Goal: Task Accomplishment & Management: Complete application form

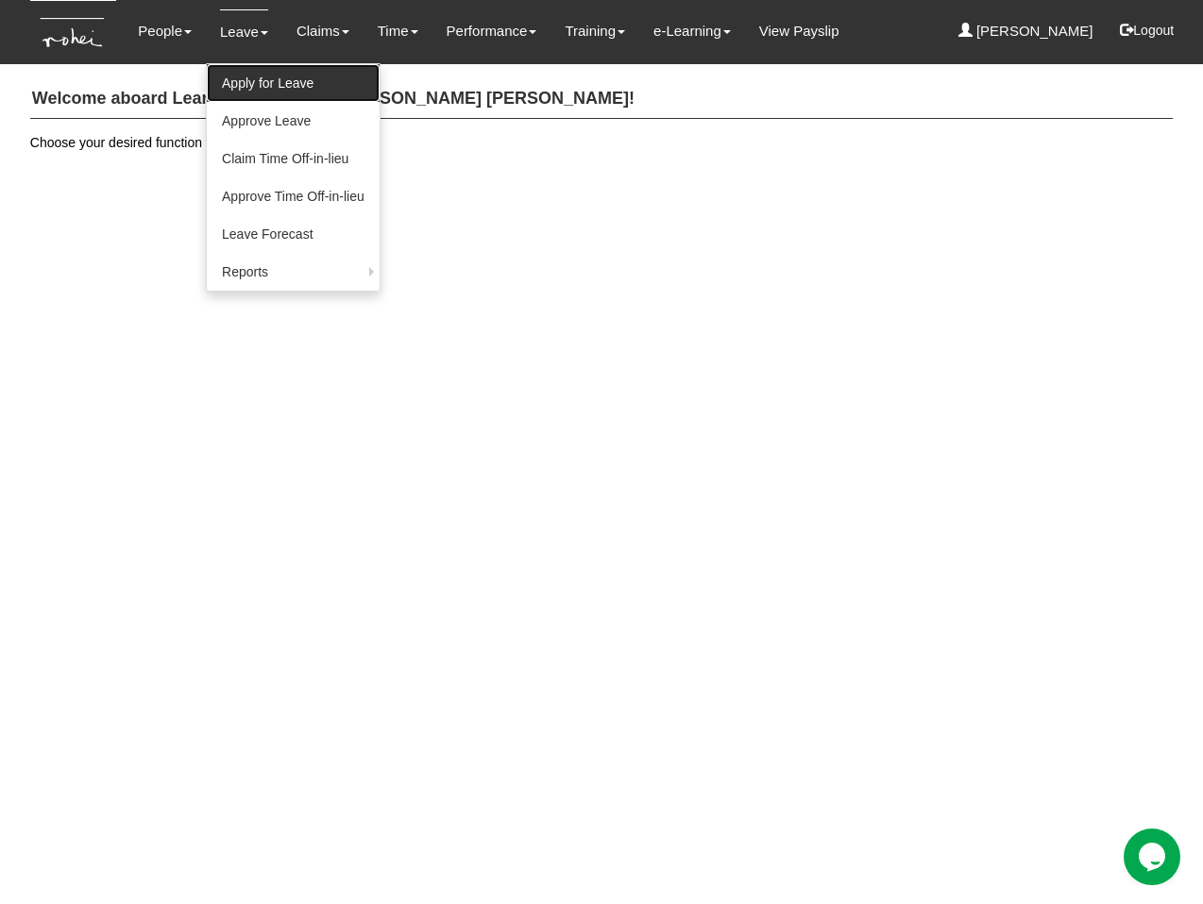
click at [259, 77] on link "Apply for Leave" at bounding box center [293, 83] width 173 height 38
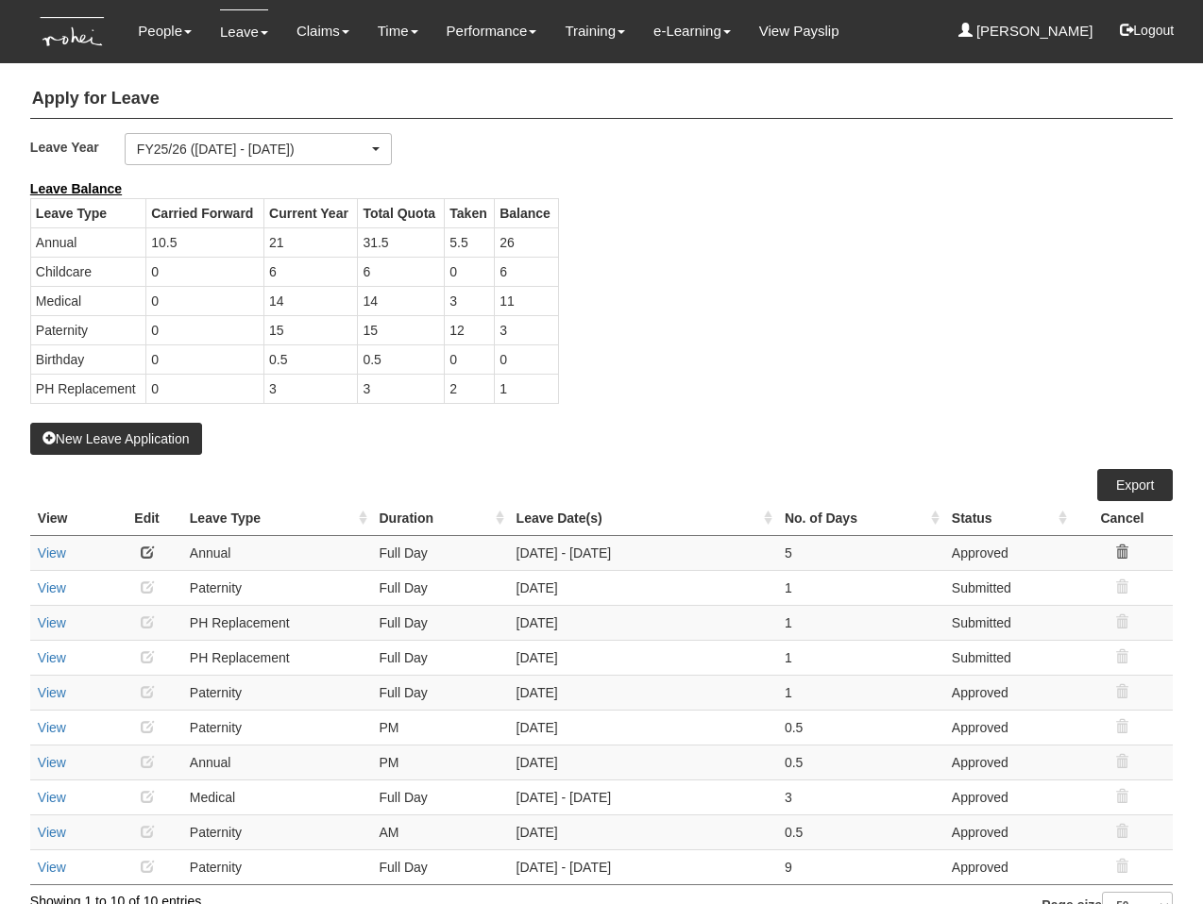
select select "50"
click at [793, 316] on div "Leave Balance Leave Type Carried Forward Current Year Total Quota Taken Balance…" at bounding box center [587, 301] width 1142 height 244
click at [633, 343] on div "Leave Balance Leave Type Carried Forward Current Year Total Quota Taken Balance…" at bounding box center [587, 301] width 1142 height 244
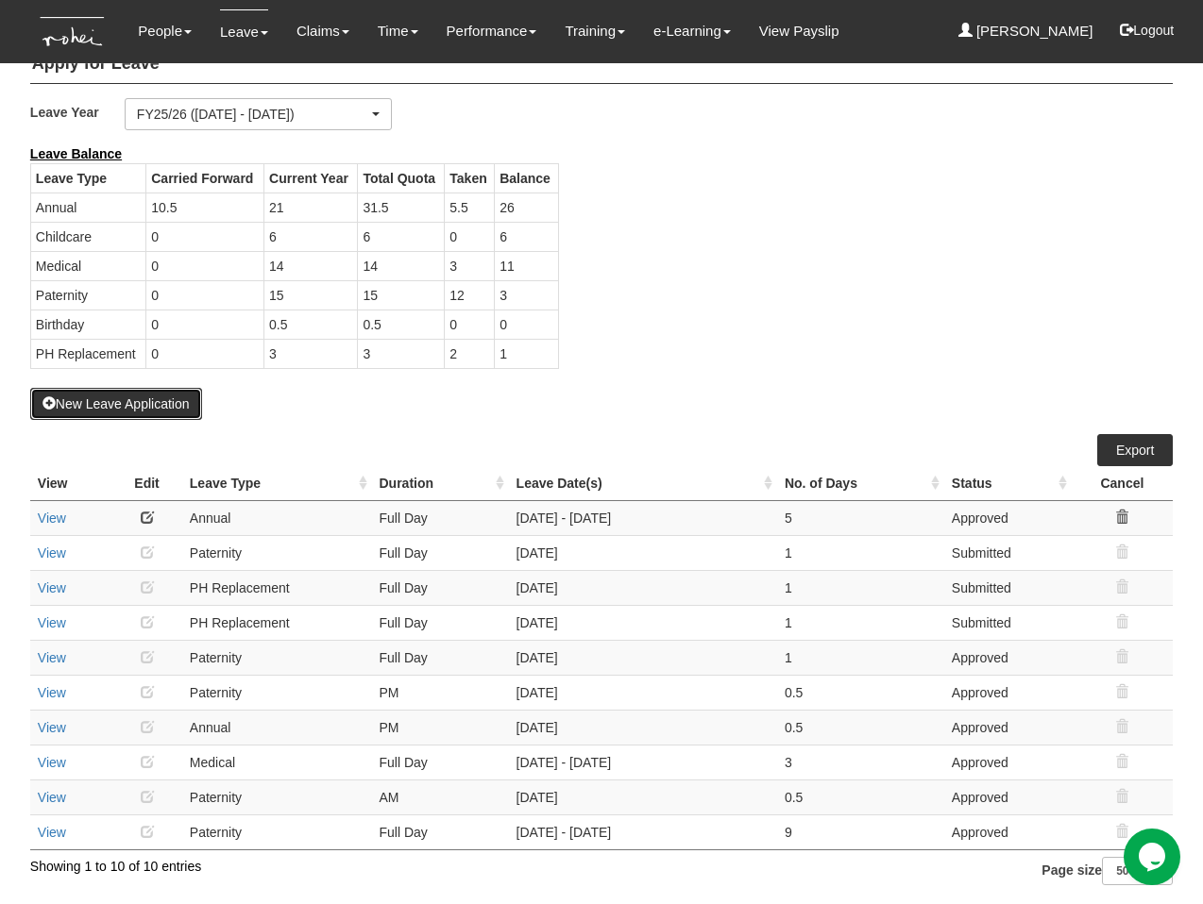
click at [119, 404] on button "New Leave Application" at bounding box center [116, 404] width 172 height 32
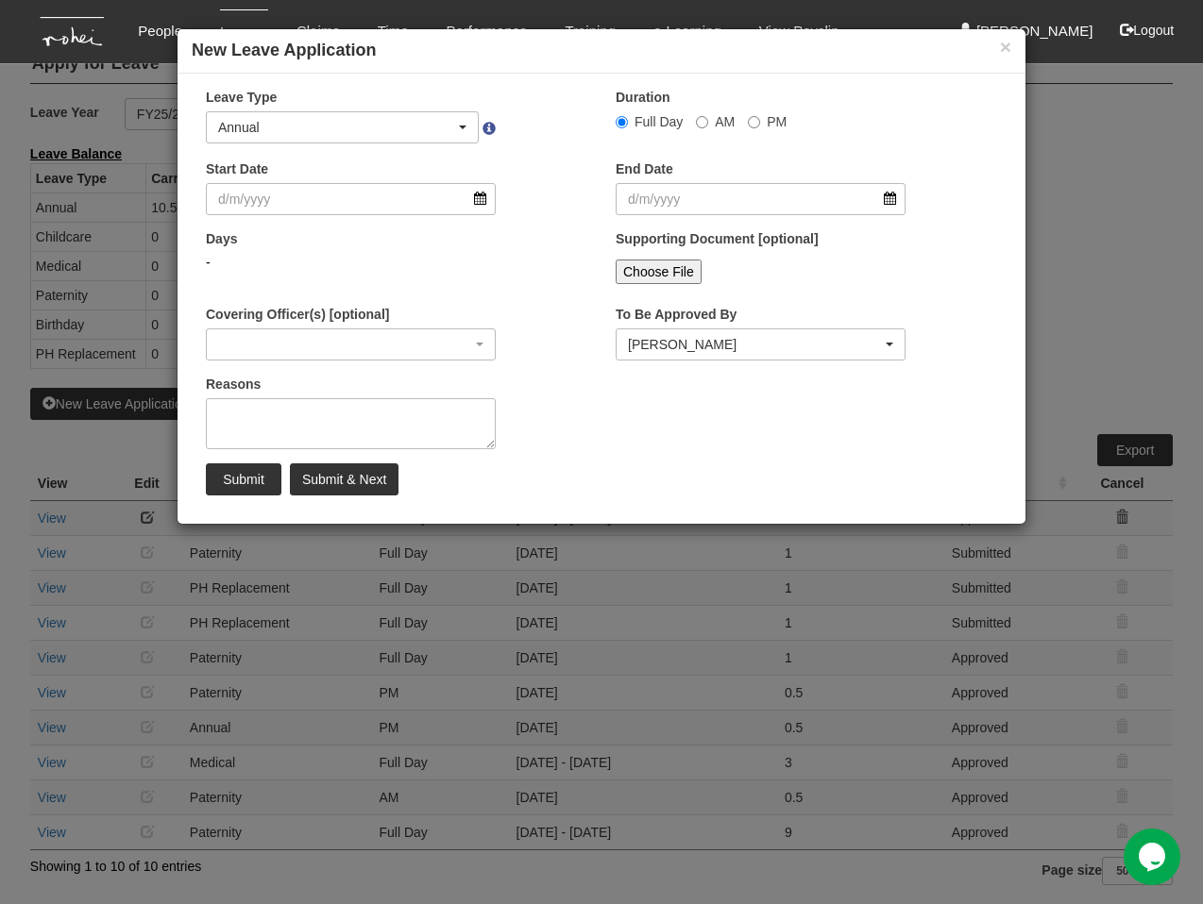
click at [758, 116] on label "PM" at bounding box center [767, 121] width 39 height 19
click at [628, 116] on input "PM" at bounding box center [622, 122] width 12 height 12
radio input "true"
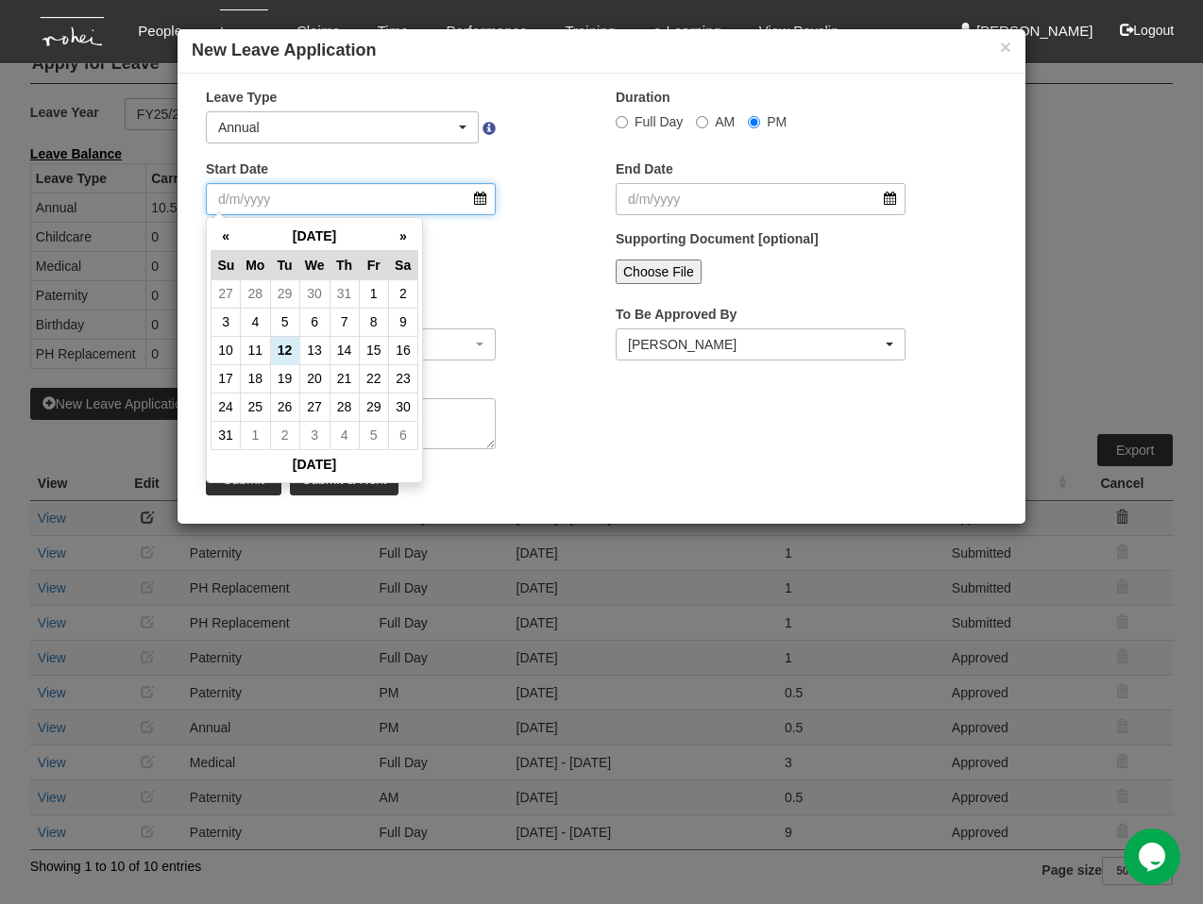
click at [374, 200] on input "Start Date" at bounding box center [351, 199] width 290 height 32
click at [294, 372] on td "19" at bounding box center [284, 378] width 29 height 28
type input "[DATE]"
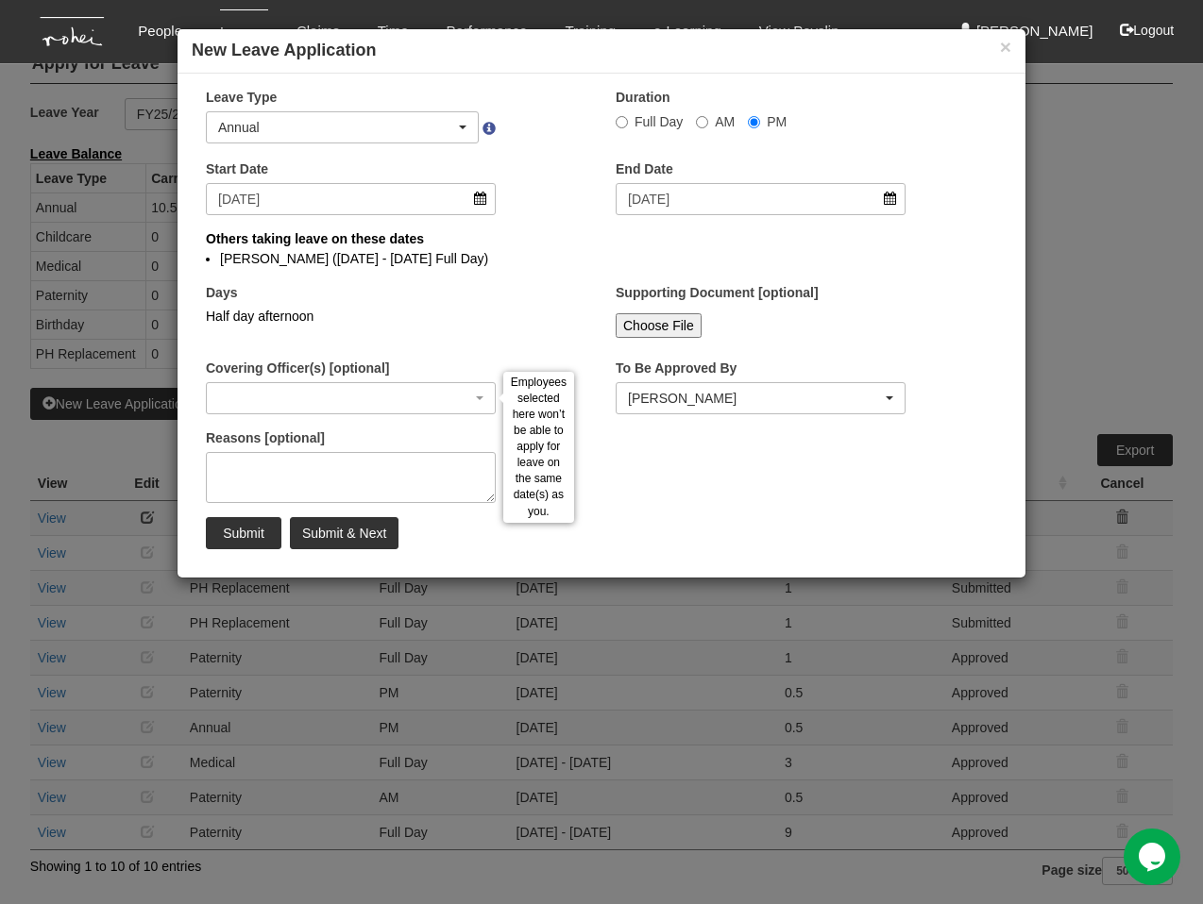
click at [508, 315] on div "Days Half day afternoon" at bounding box center [351, 311] width 318 height 56
select select
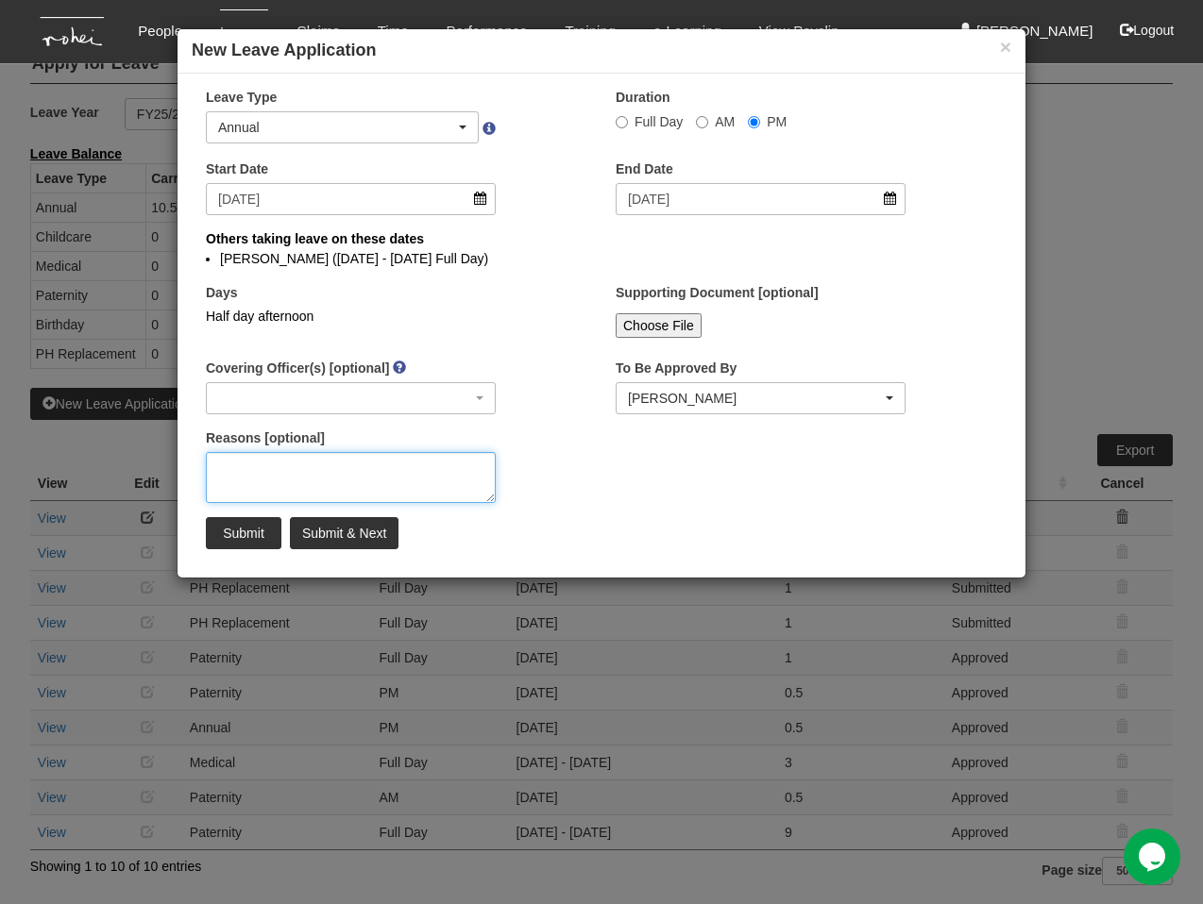
click at [353, 454] on textarea "Reasons [optional]" at bounding box center [351, 477] width 290 height 51
type textarea "Attending [DEMOGRAPHIC_DATA] Conference"
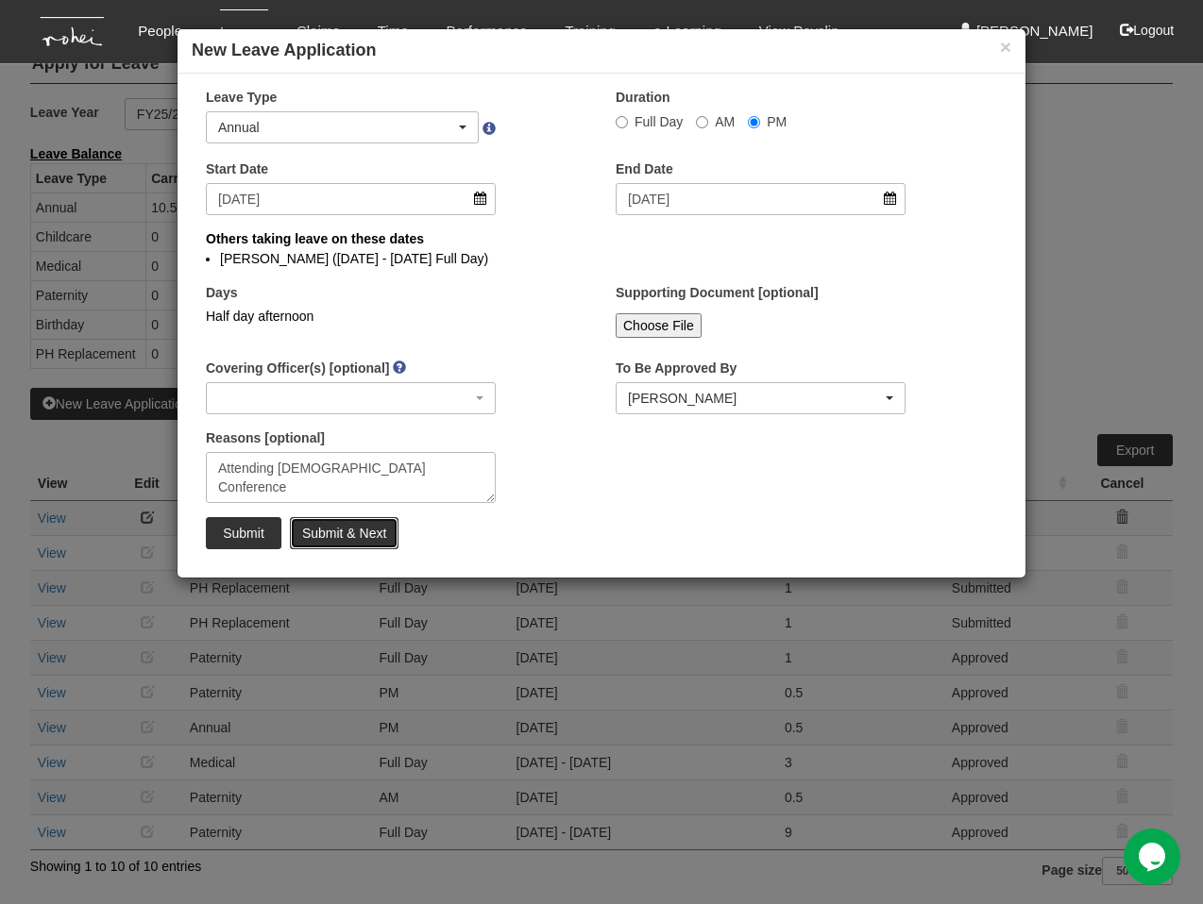
click at [359, 532] on input "Submit & Next" at bounding box center [344, 533] width 109 height 32
radio input "true"
select select
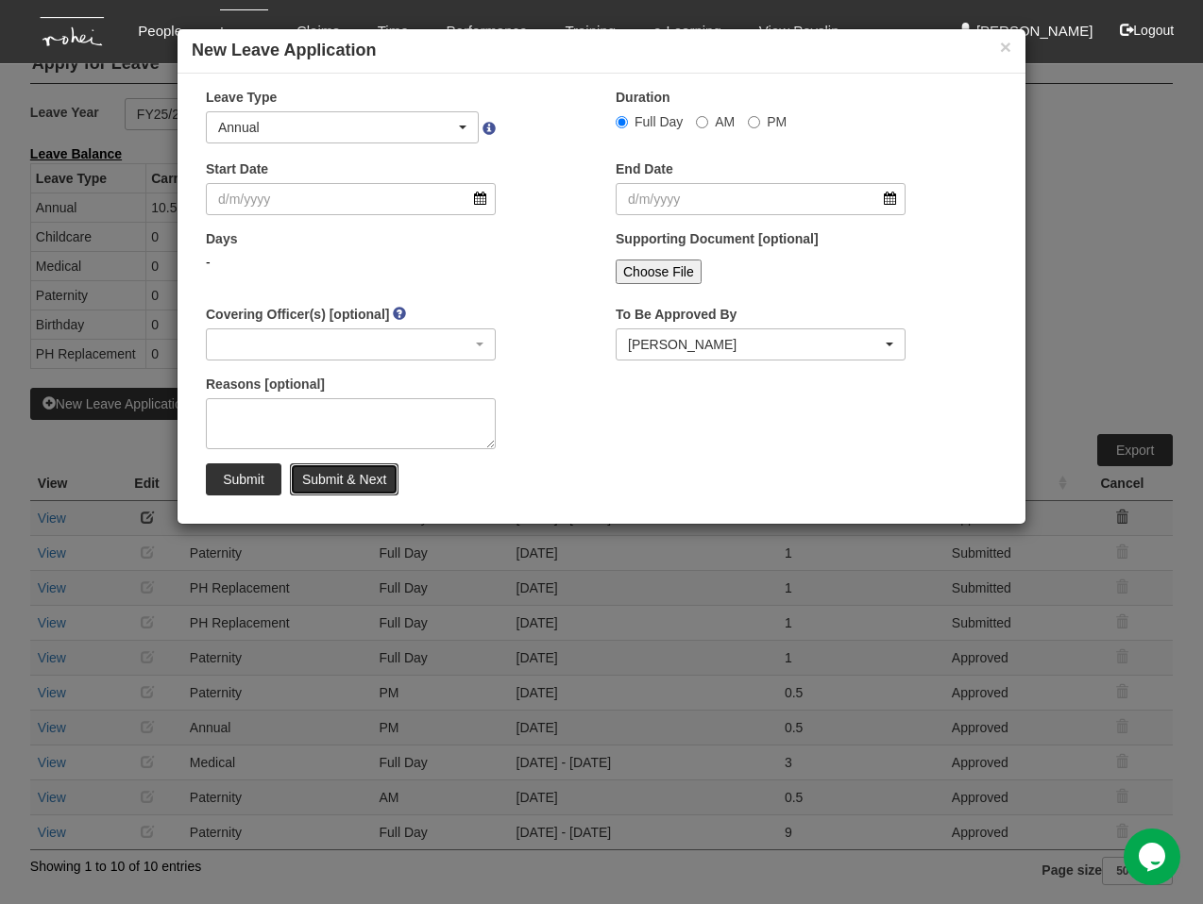
select select "50"
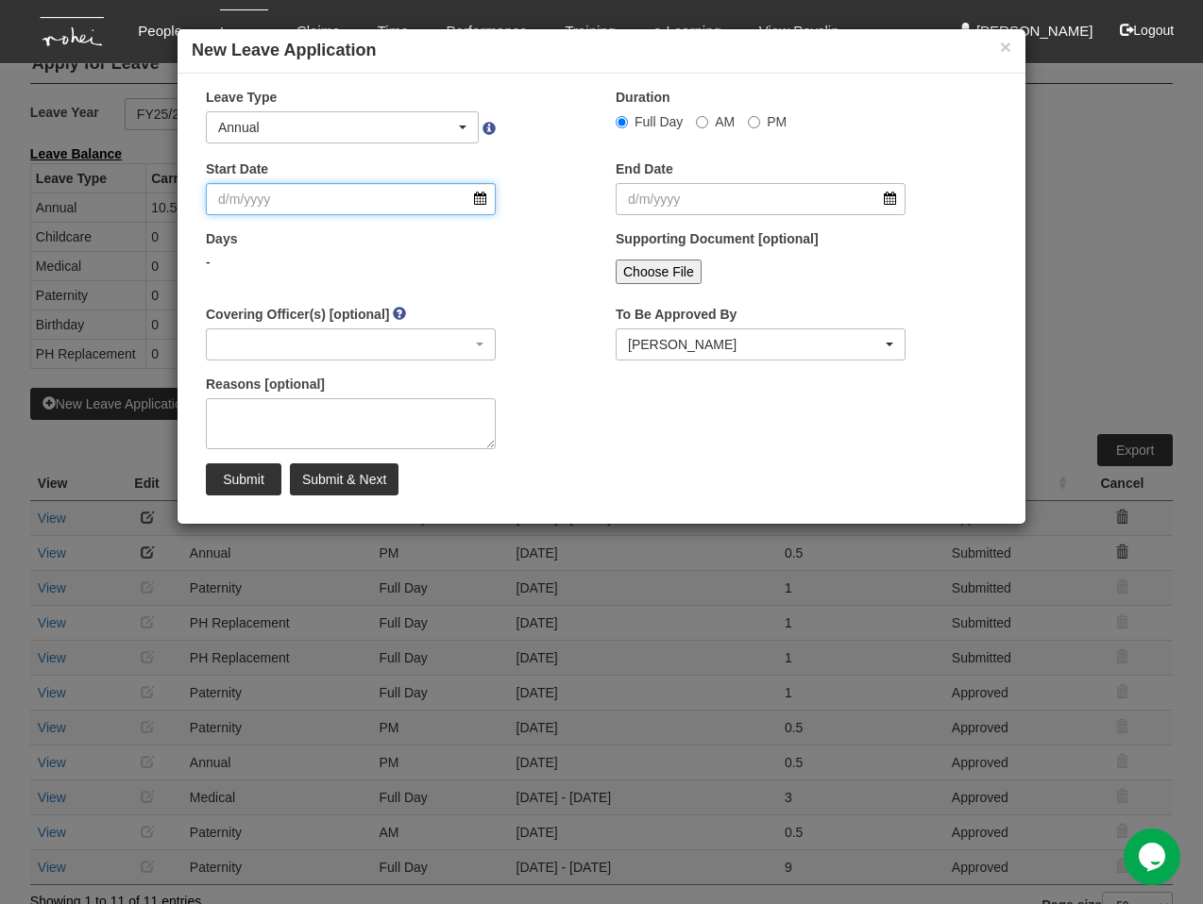
click at [372, 208] on input "Start Date" at bounding box center [351, 199] width 290 height 32
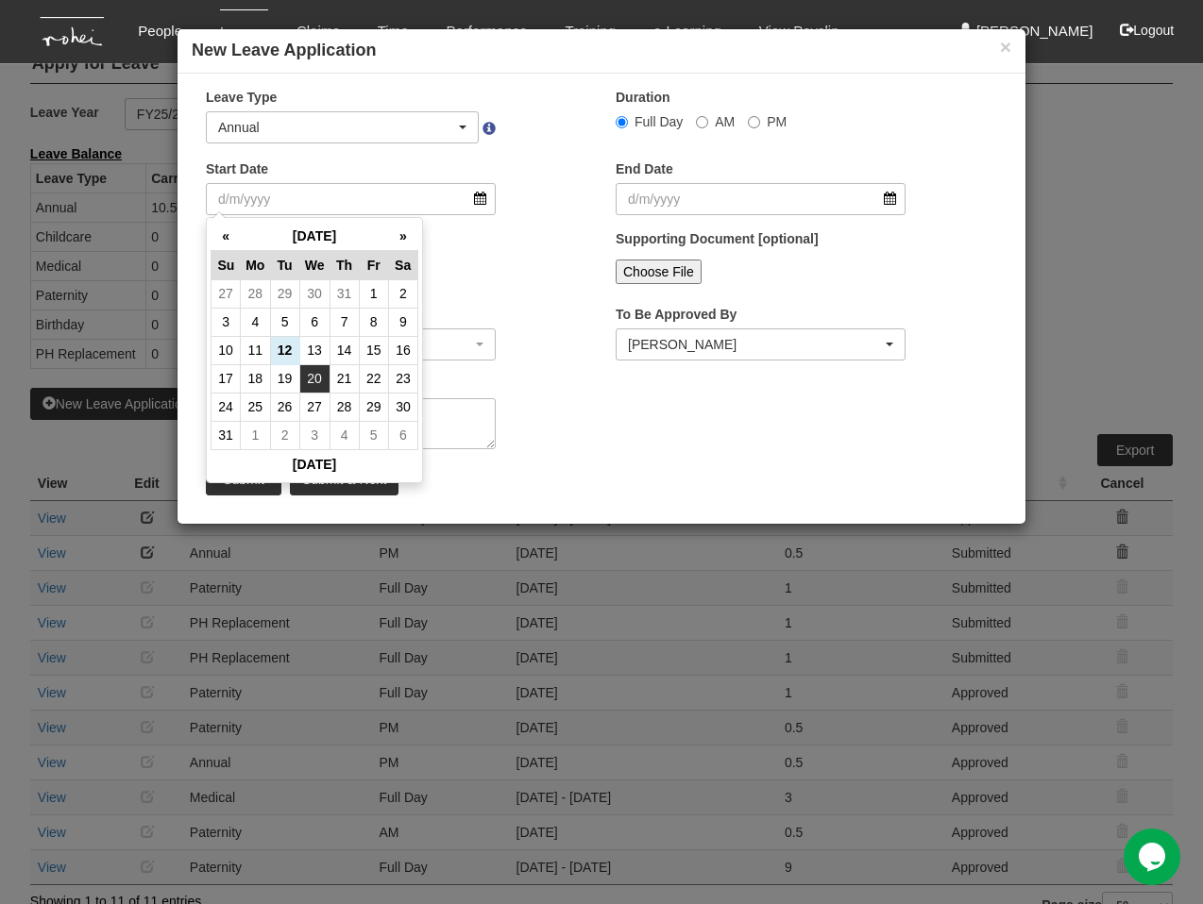
click at [308, 380] on td "20" at bounding box center [314, 378] width 30 height 28
type input "[DATE]"
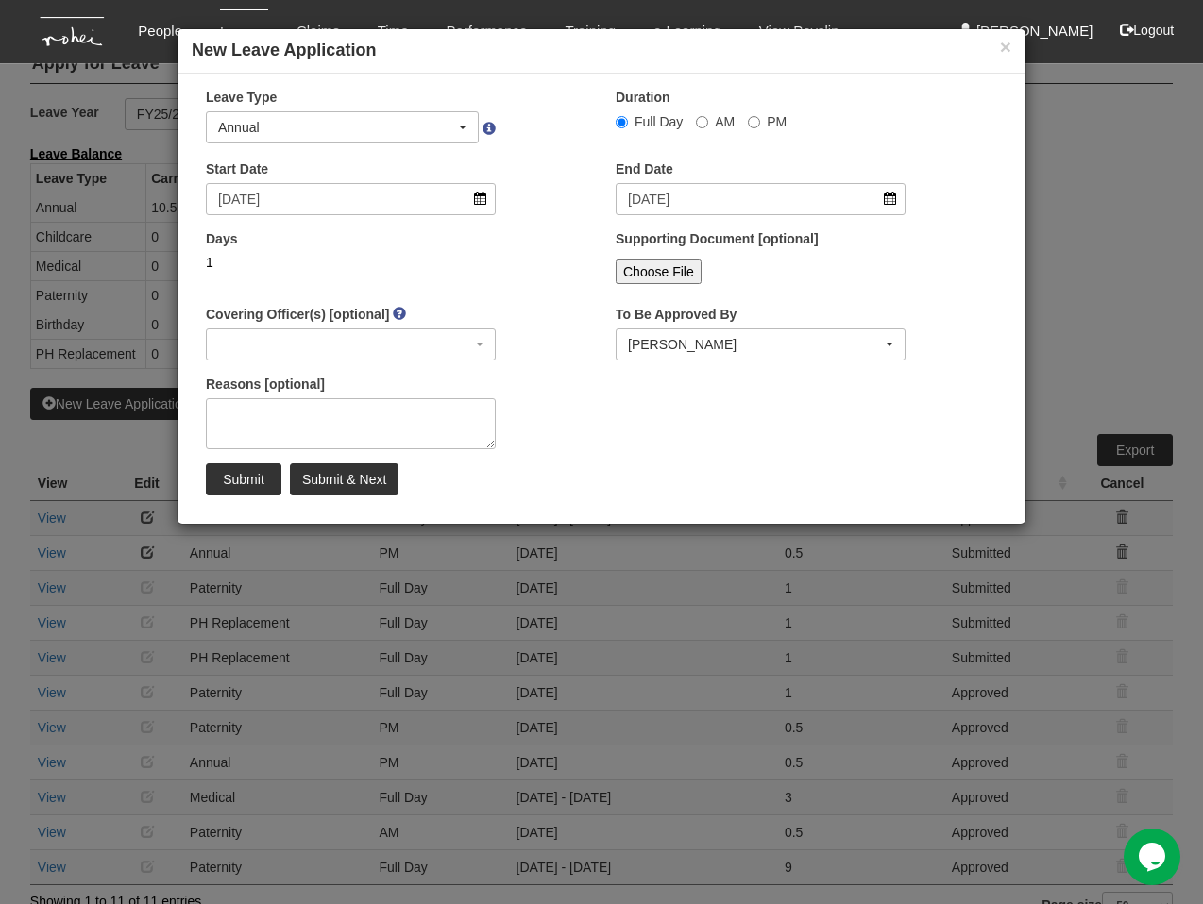
select select
click at [628, 117] on input "PM" at bounding box center [622, 122] width 12 height 12
radio input "true"
click at [306, 414] on textarea "Reasons [optional]" at bounding box center [351, 423] width 290 height 51
paste textarea "Attending [DEMOGRAPHIC_DATA] Conference"
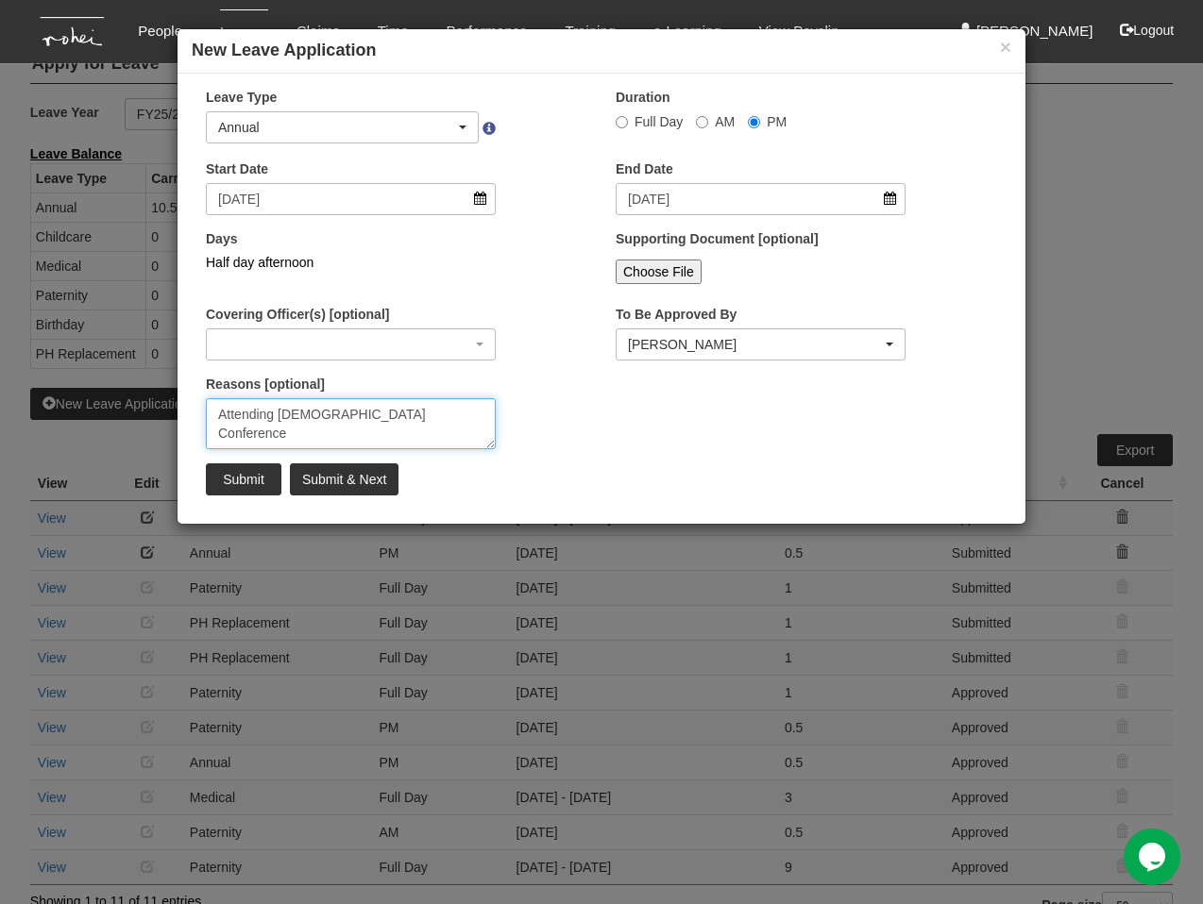
type textarea "Attending [DEMOGRAPHIC_DATA] Conference"
click at [368, 480] on input "Submit & Next" at bounding box center [344, 480] width 109 height 32
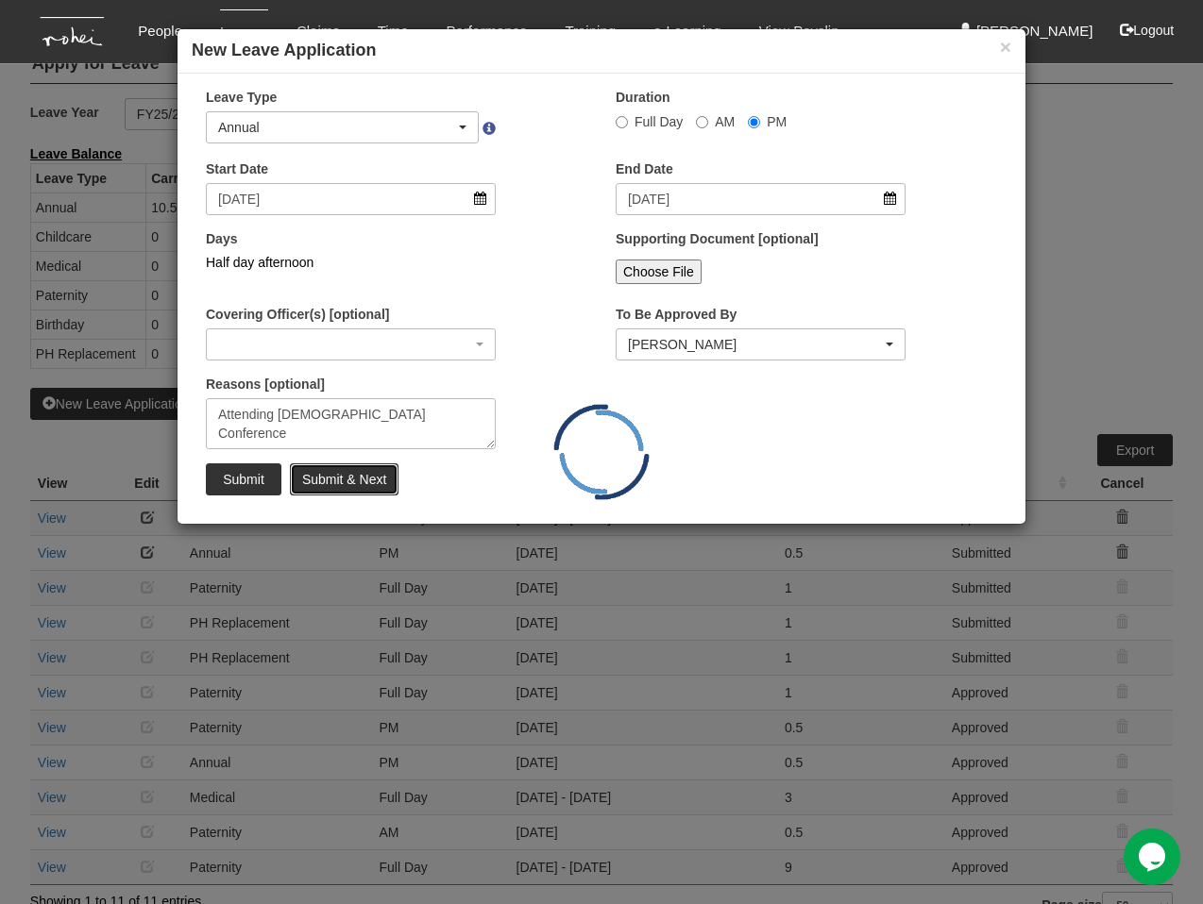
radio input "true"
select select
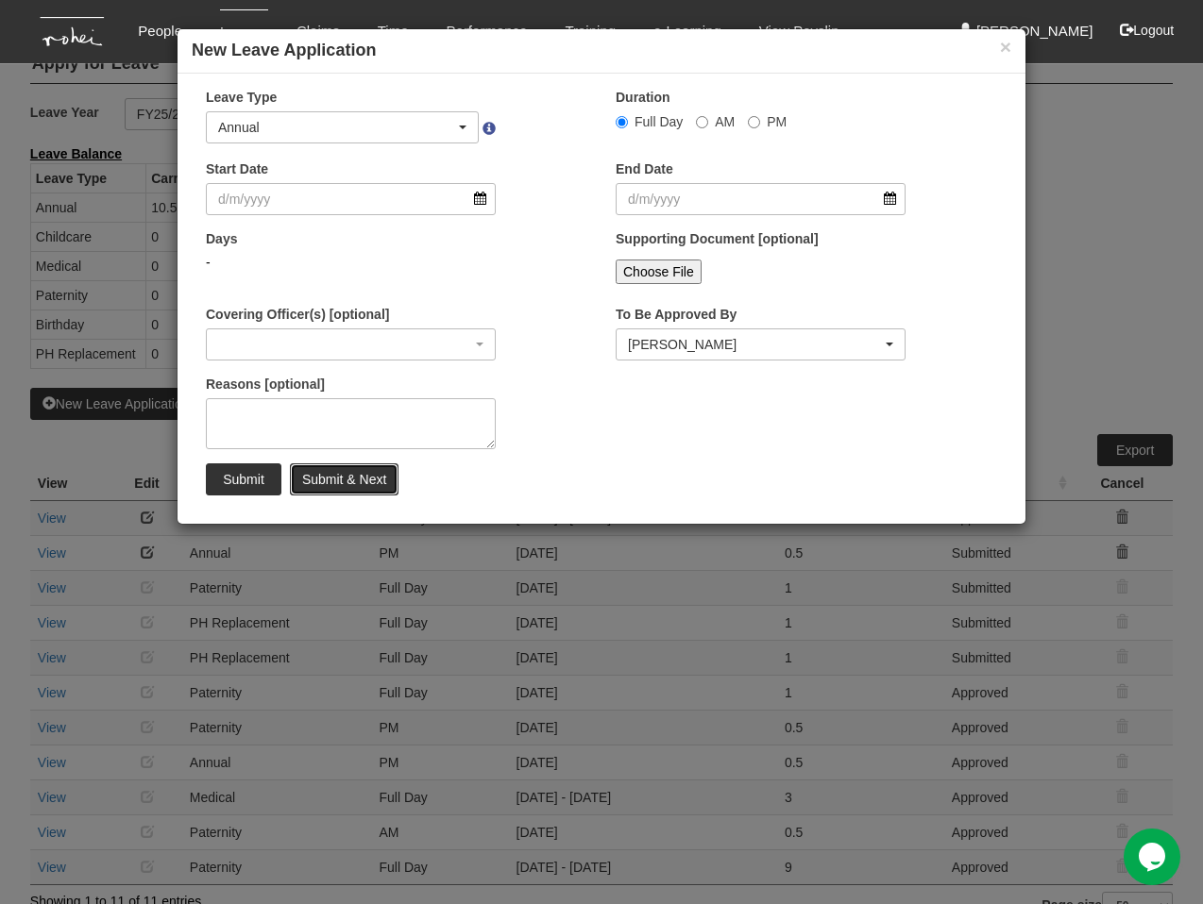
select select "50"
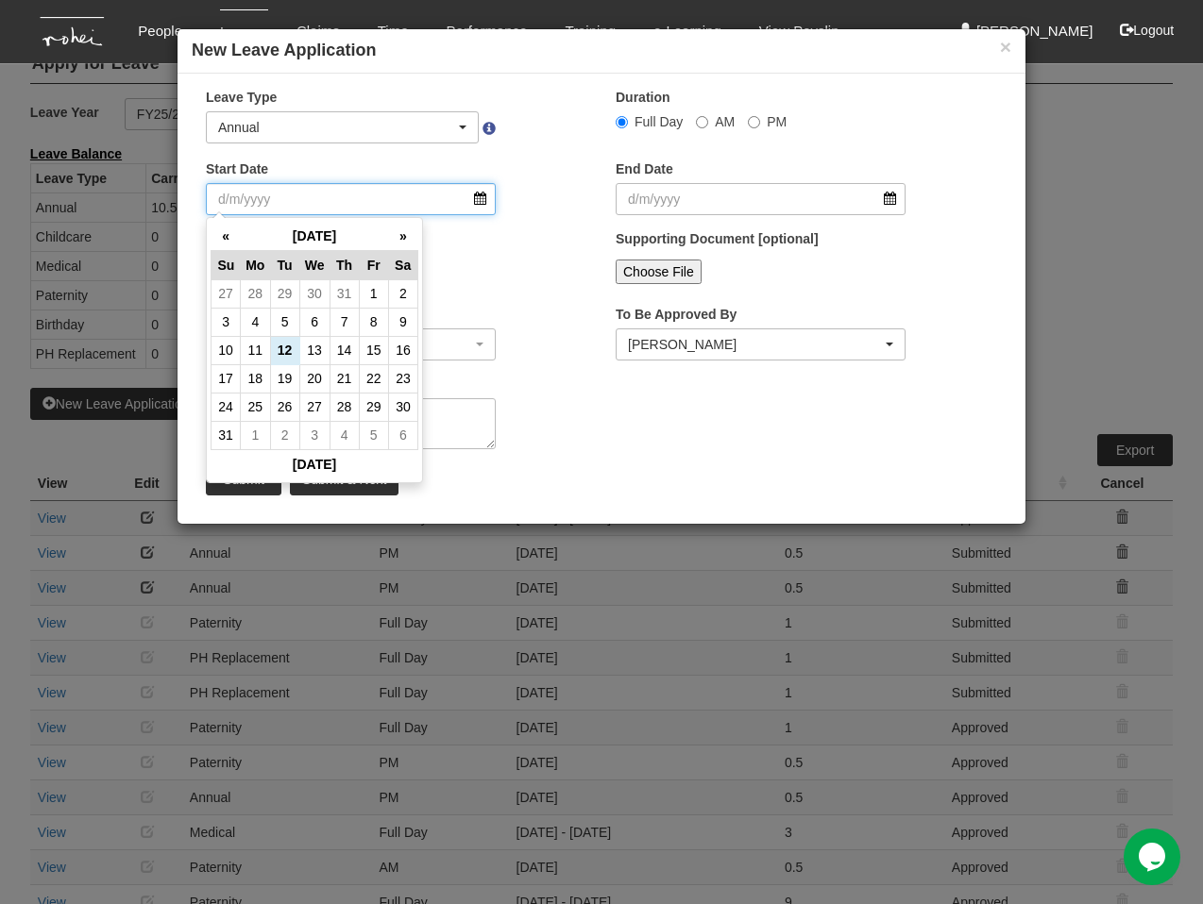
click at [240, 201] on input "Start Date" at bounding box center [351, 199] width 290 height 32
click at [339, 376] on td "21" at bounding box center [343, 378] width 29 height 28
type input "[DATE]"
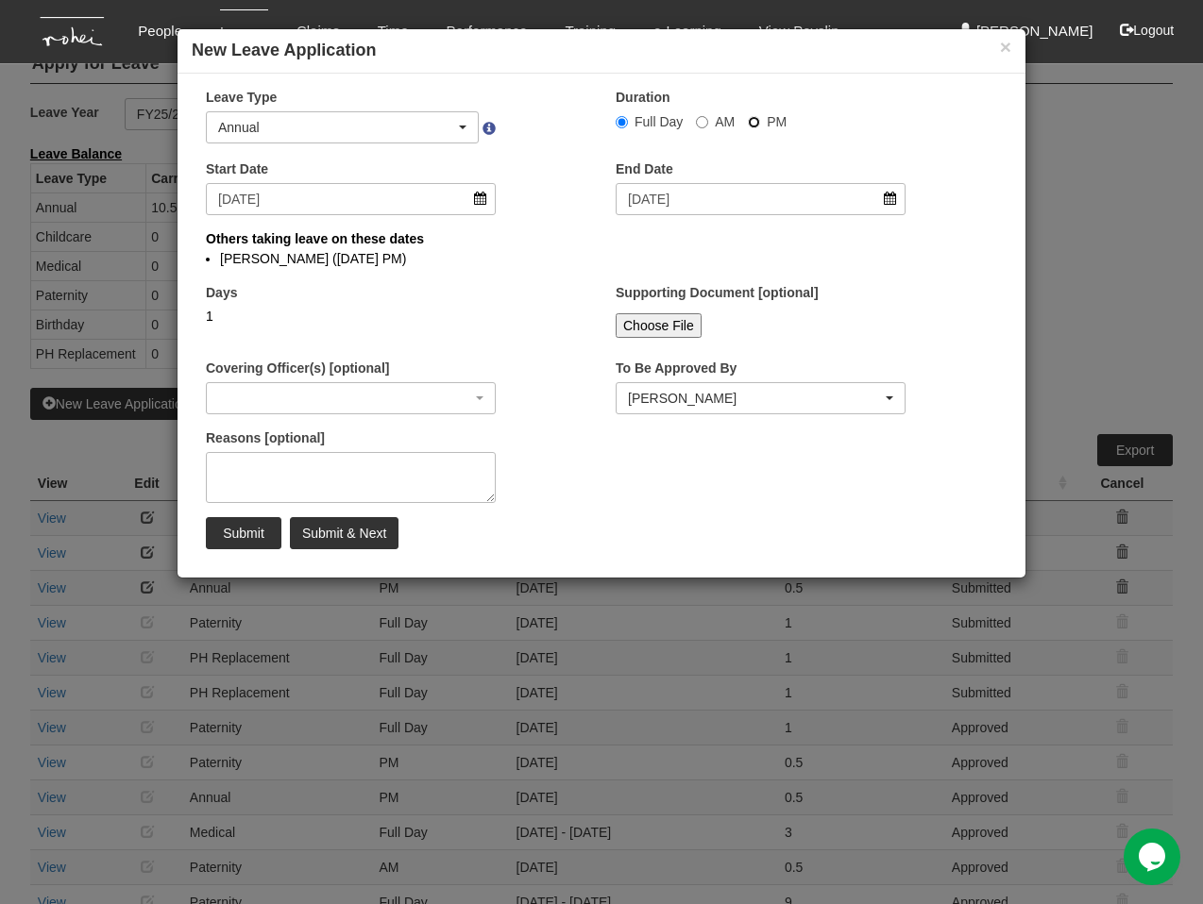
click at [628, 118] on input "PM" at bounding box center [622, 122] width 12 height 12
radio input "true"
select select
click at [357, 477] on textarea "Reasons [optional]" at bounding box center [351, 477] width 290 height 51
paste textarea "Attending [DEMOGRAPHIC_DATA] Conference"
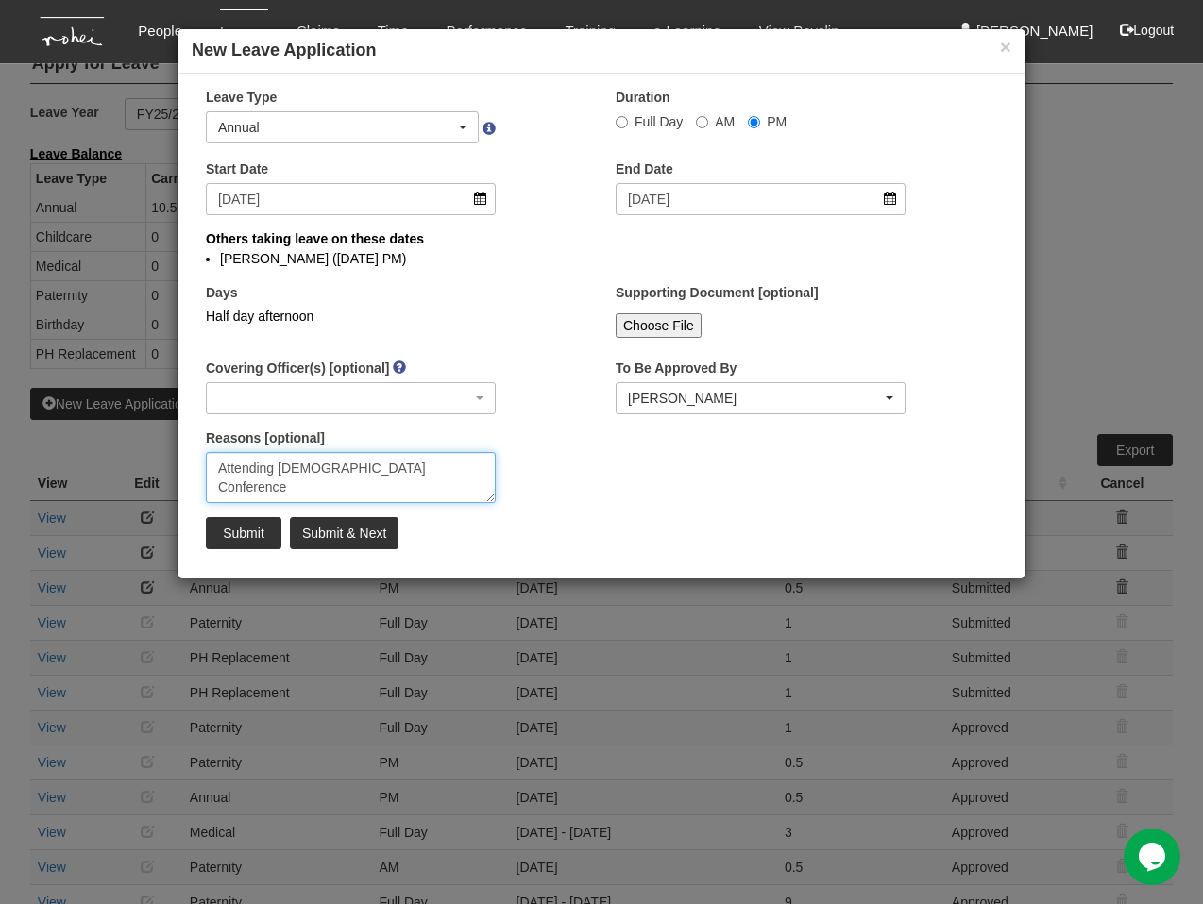
type textarea "Attending [DEMOGRAPHIC_DATA] Conference"
click at [324, 539] on input "Submit & Next" at bounding box center [344, 533] width 109 height 32
radio input "true"
select select
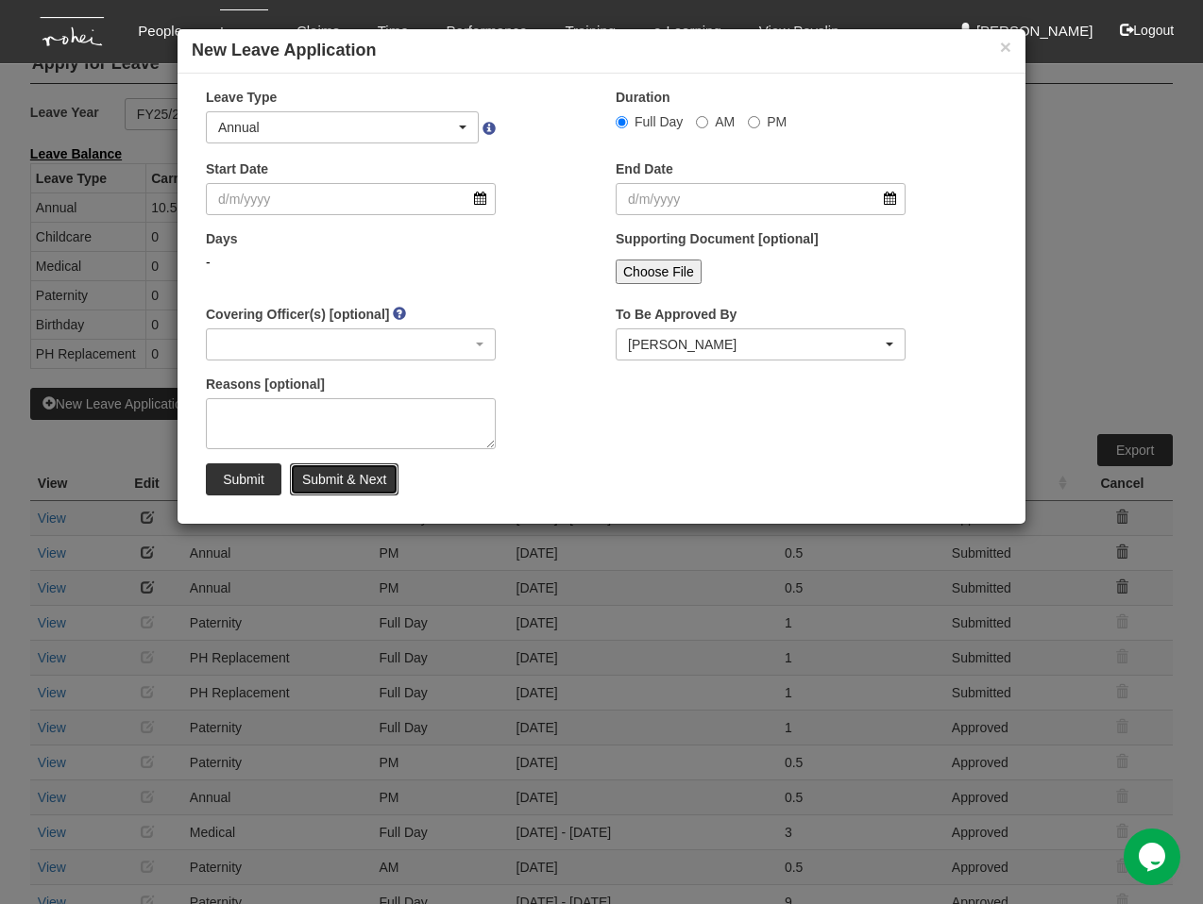
select select "50"
click at [628, 120] on input "PM" at bounding box center [622, 122] width 12 height 12
radio input "true"
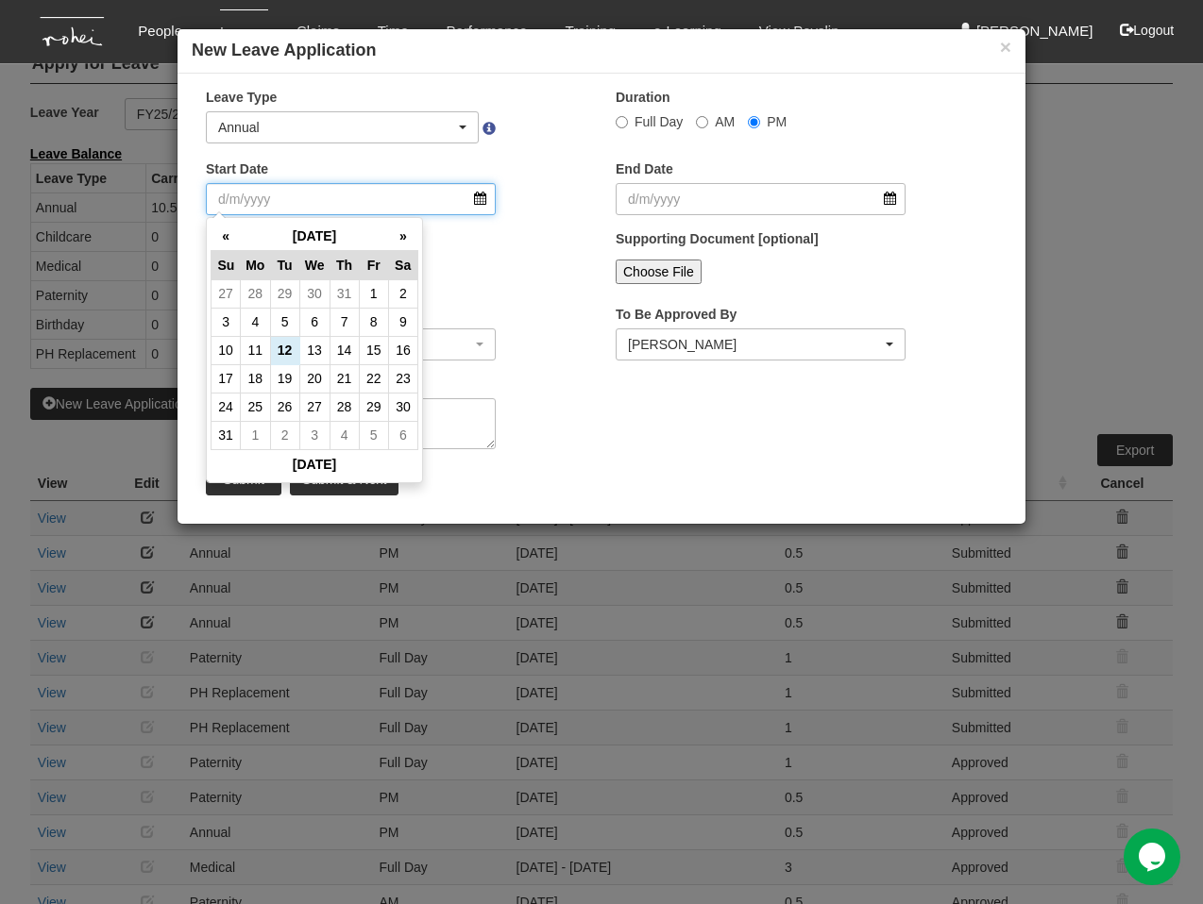
click at [361, 190] on input "Start Date" at bounding box center [351, 199] width 290 height 32
click at [365, 388] on td "22" at bounding box center [373, 378] width 29 height 28
type input "[DATE]"
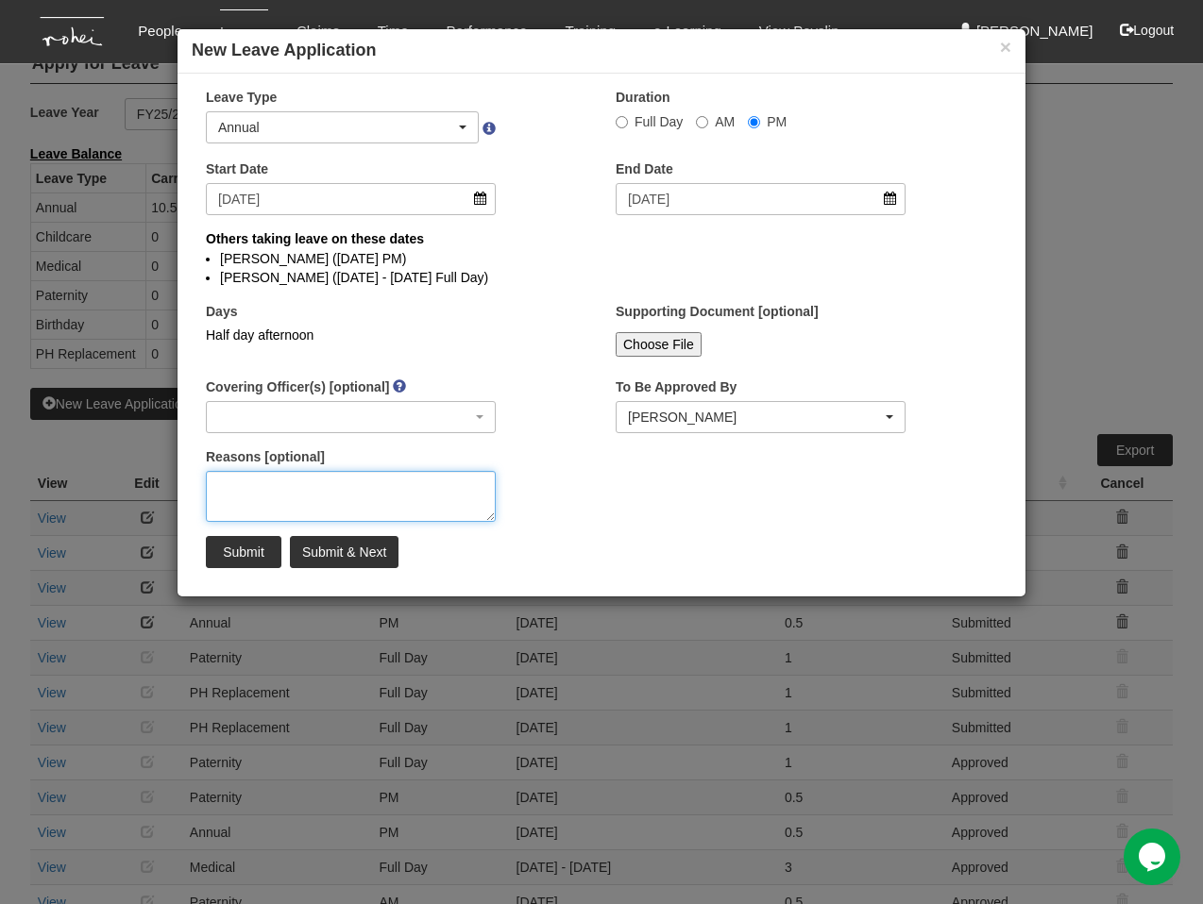
select select
click at [355, 499] on textarea "Reasons [optional]" at bounding box center [351, 496] width 290 height 51
paste textarea "Attending [DEMOGRAPHIC_DATA] Conference"
type textarea "Attending [DEMOGRAPHIC_DATA] Conference"
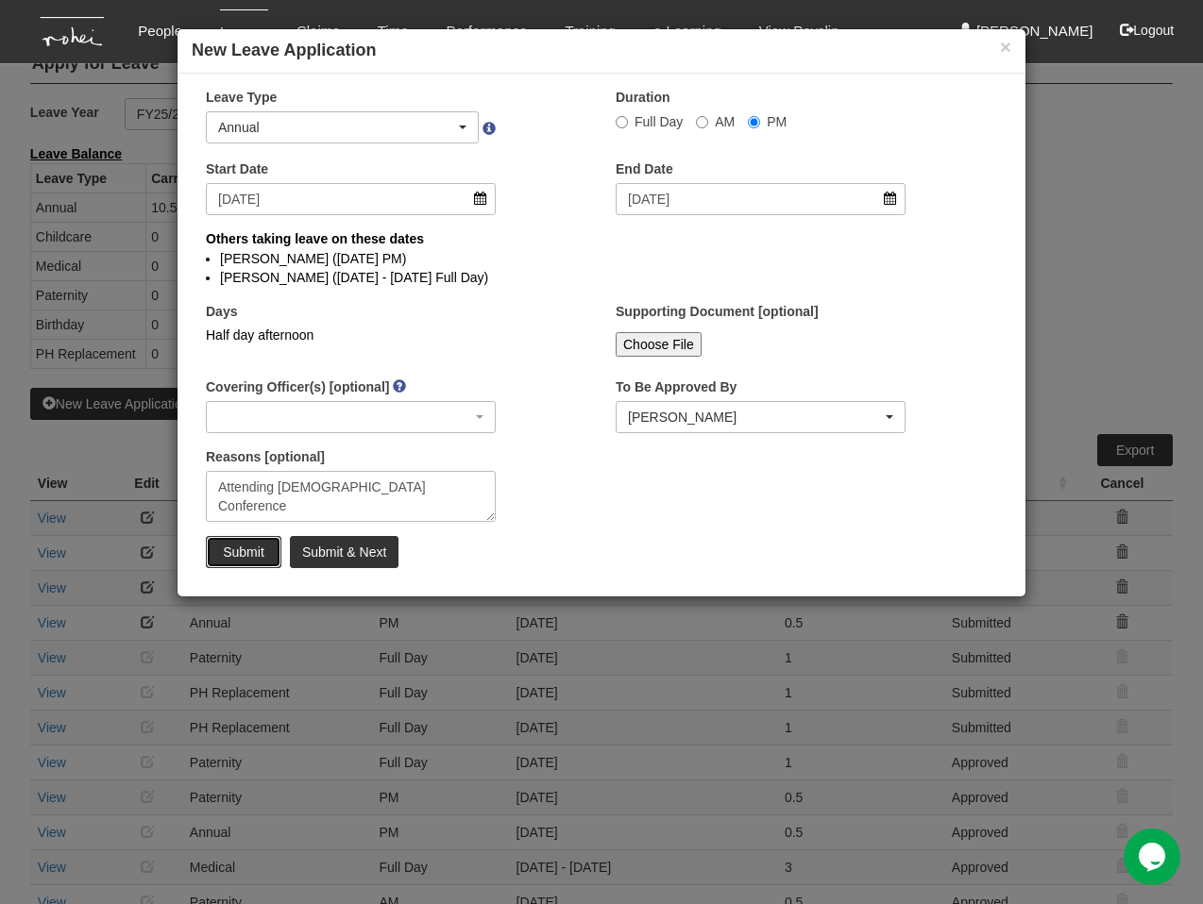
click at [250, 555] on input "Submit" at bounding box center [244, 552] width 76 height 32
radio input "true"
select select
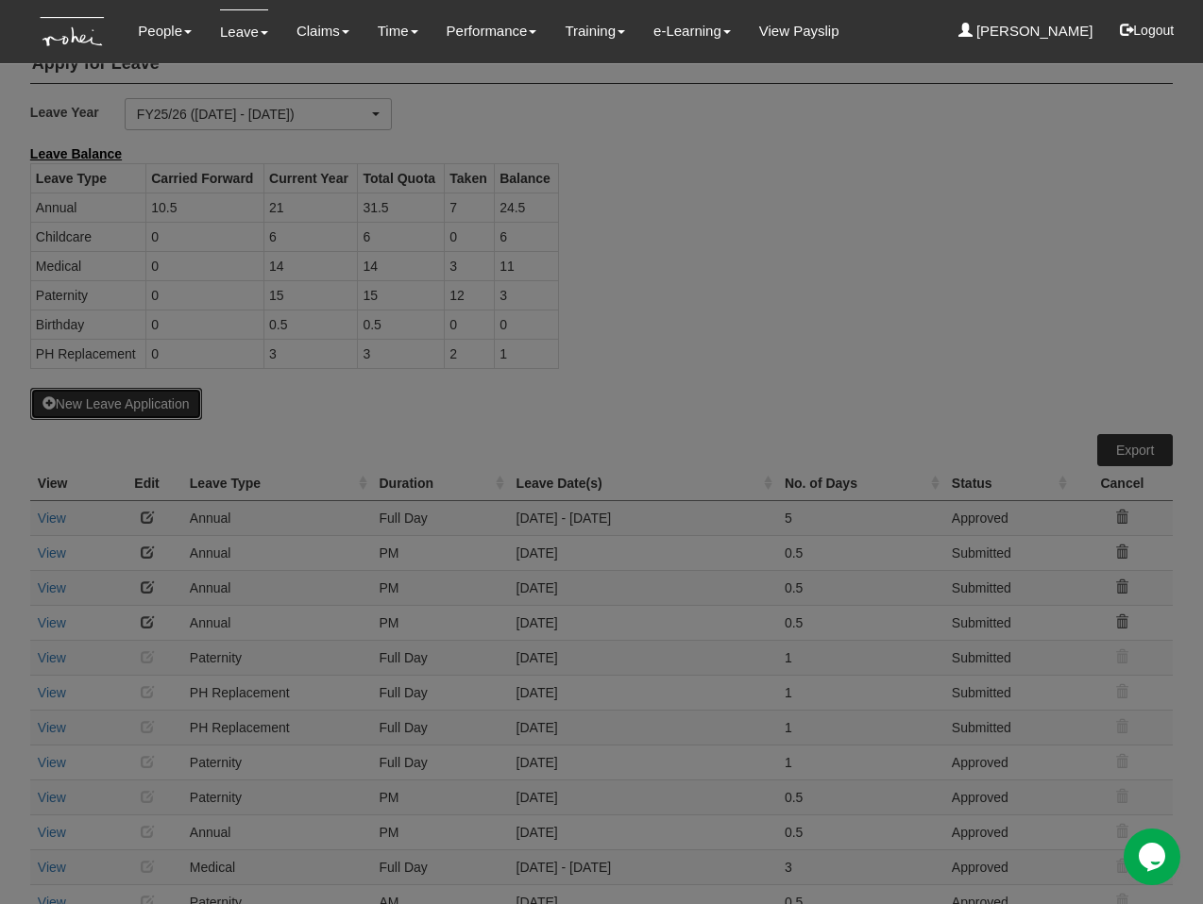
select select "50"
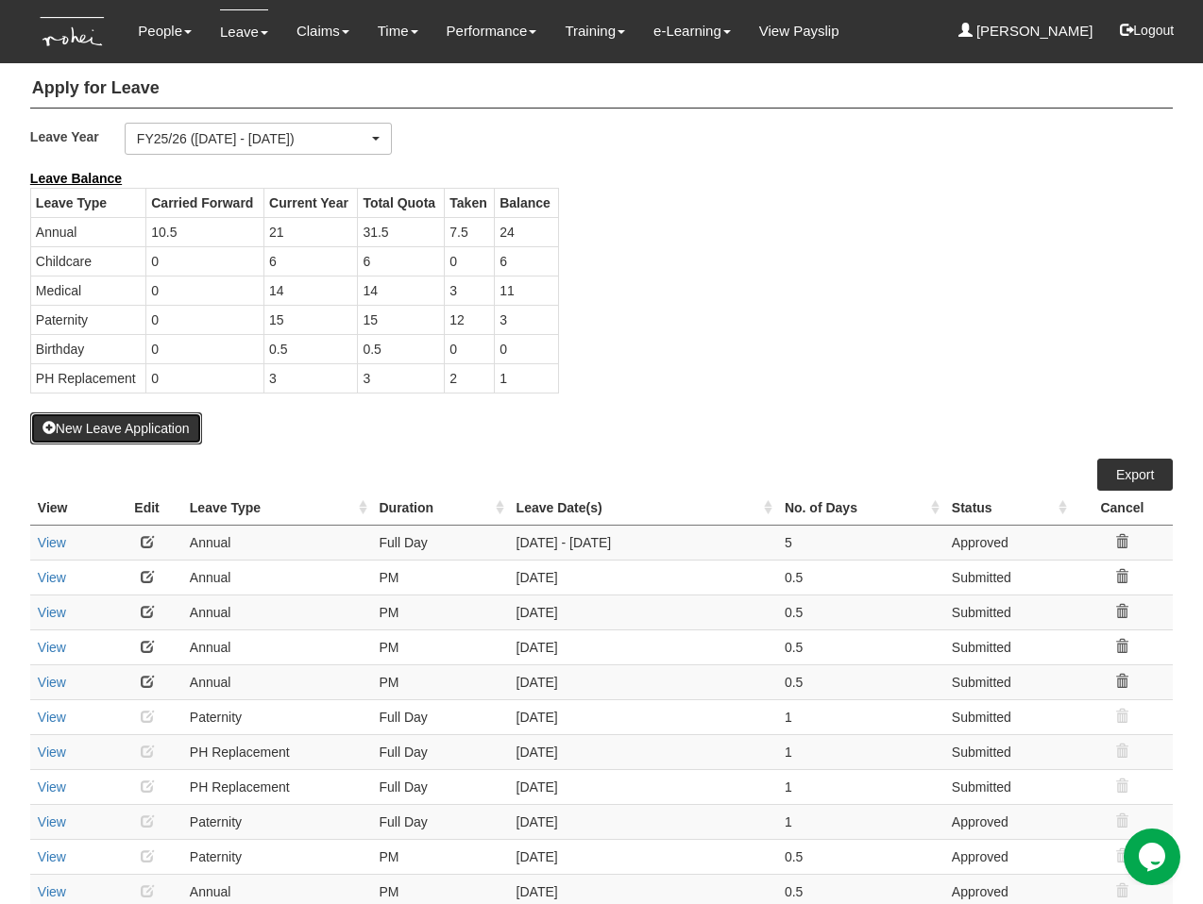
scroll to position [0, 0]
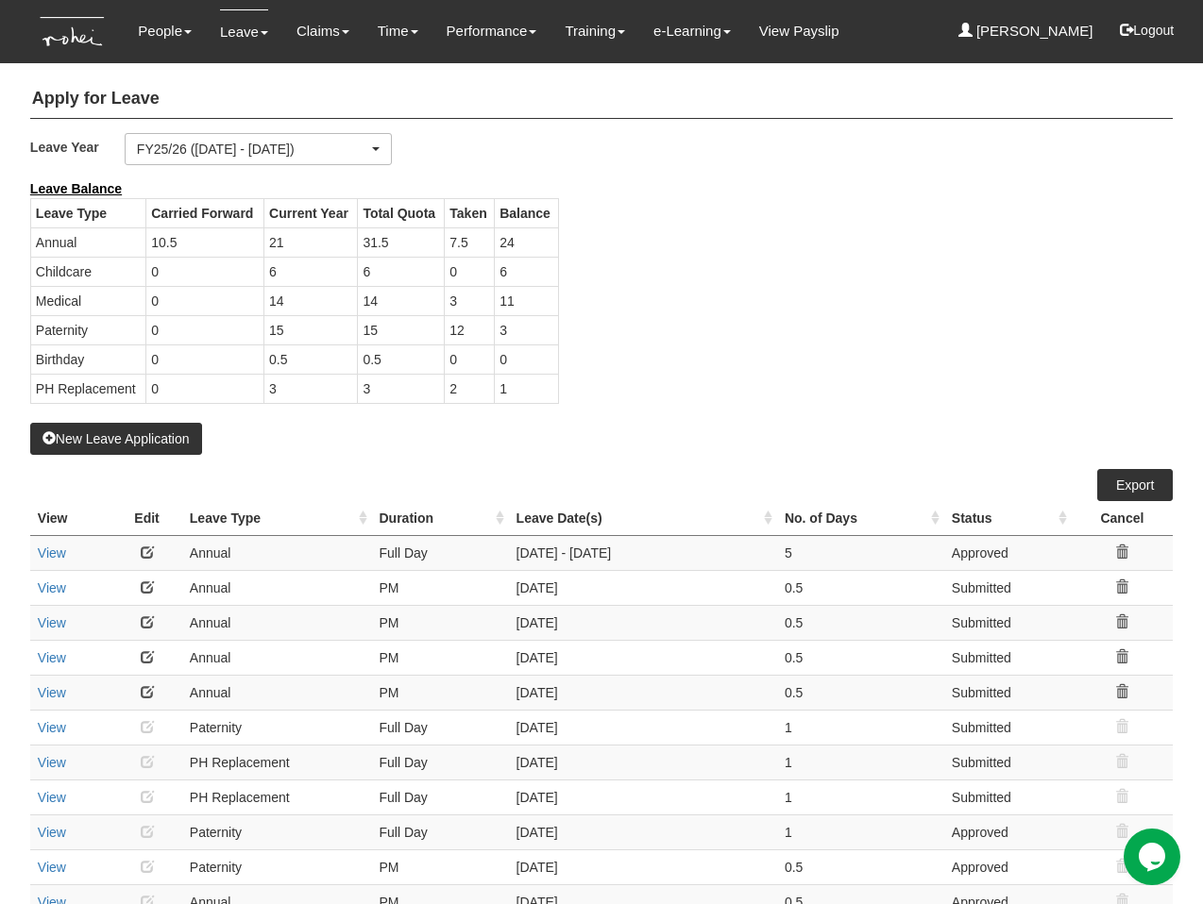
click at [710, 336] on div "Leave Balance Leave Type Carried Forward Current Year Total Quota Taken Balance…" at bounding box center [587, 301] width 1142 height 244
click at [768, 345] on div "Leave Balance Leave Type Carried Forward Current Year Total Quota Taken Balance…" at bounding box center [587, 301] width 1142 height 244
click at [768, 336] on div "Leave Balance Leave Type Carried Forward Current Year Total Quota Taken Balance…" at bounding box center [587, 301] width 1142 height 244
click at [781, 274] on div "Leave Balance Leave Type Carried Forward Current Year Total Quota Taken Balance…" at bounding box center [587, 301] width 1142 height 244
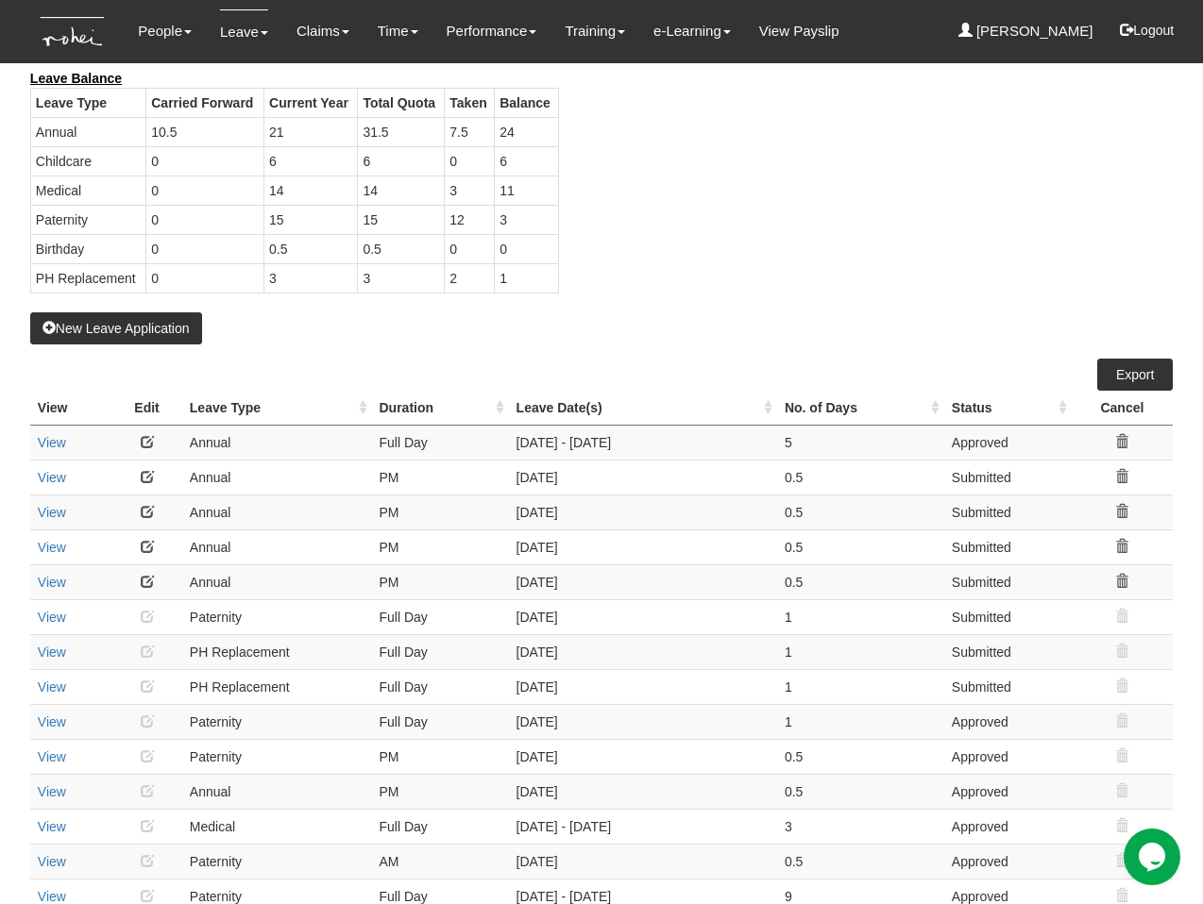
scroll to position [175, 0]
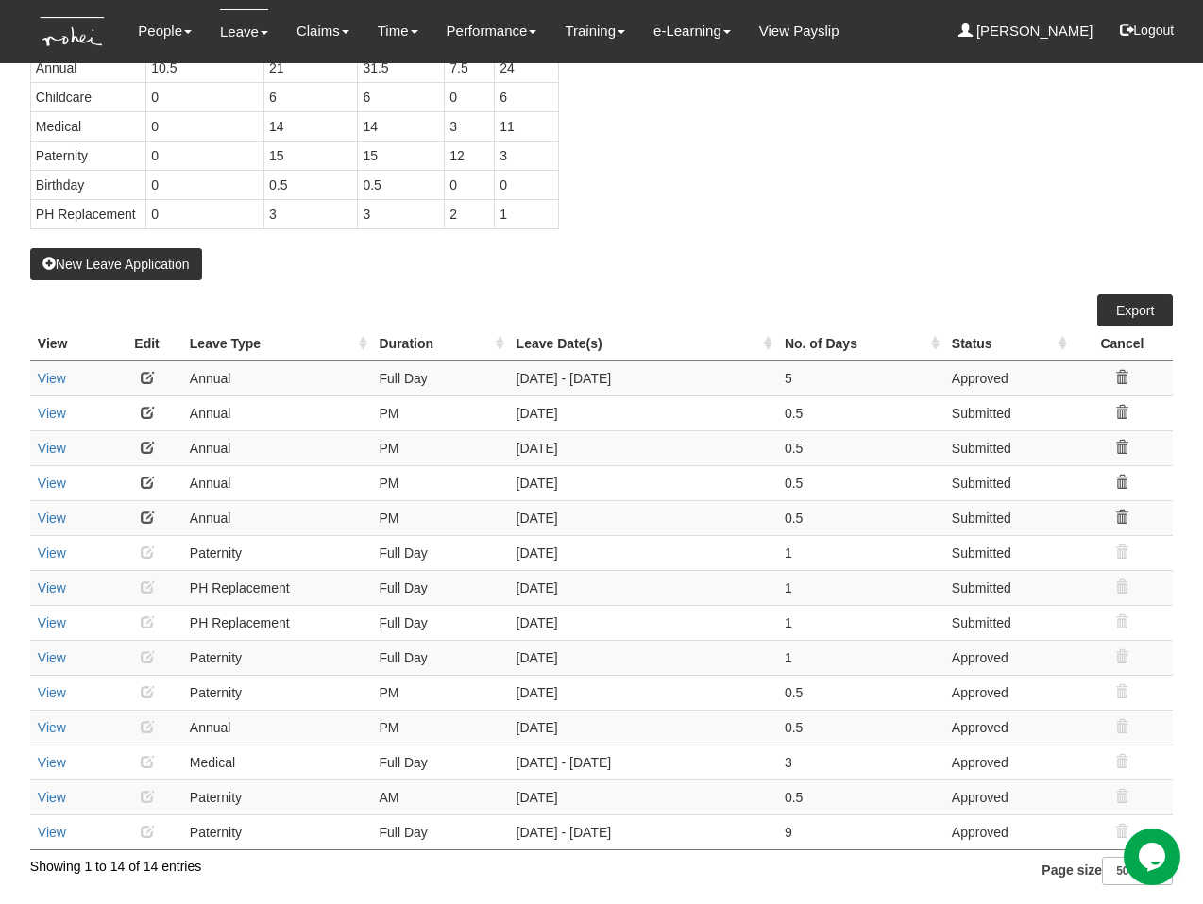
click at [878, 701] on td "0.5" at bounding box center [860, 692] width 167 height 35
click at [1113, 875] on select "10 25 50 100" at bounding box center [1137, 871] width 71 height 28
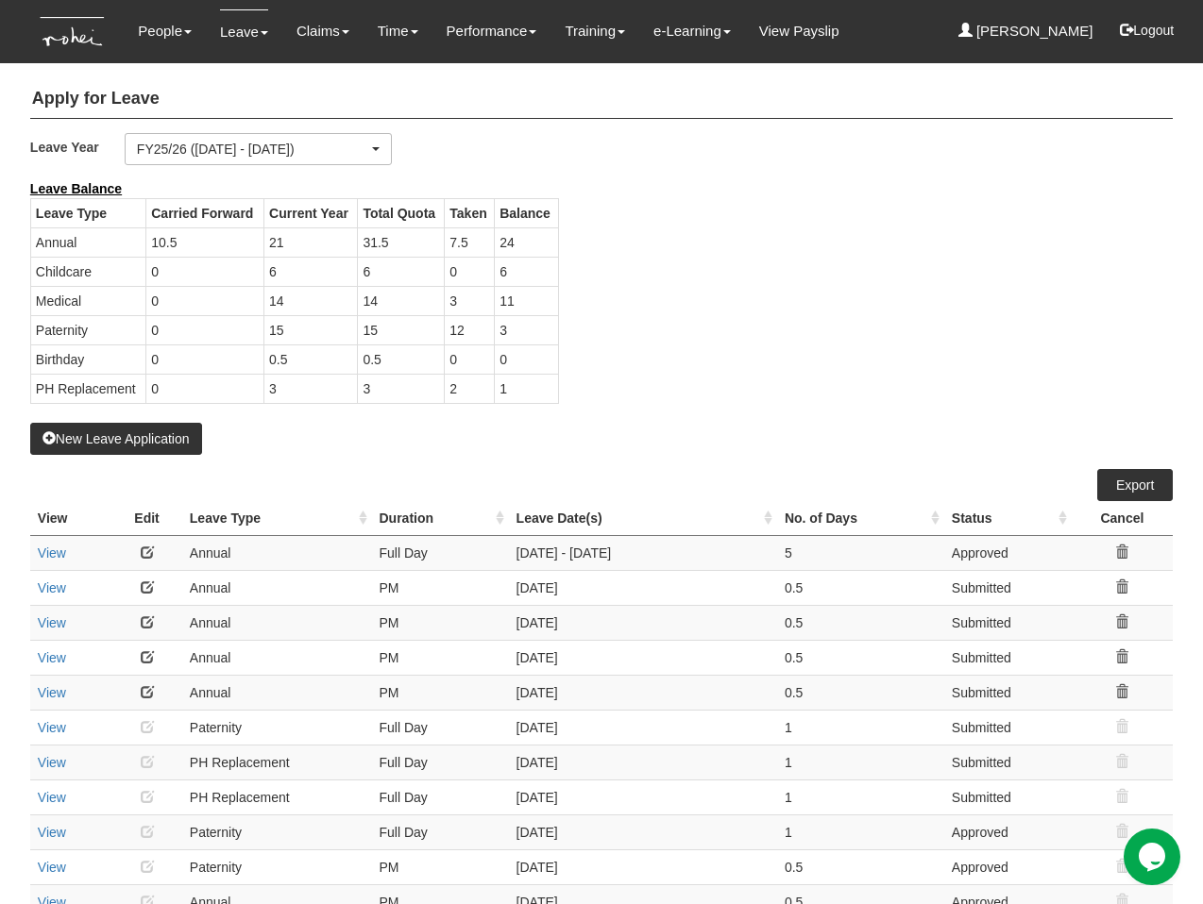
click at [771, 360] on div "Leave Balance Leave Type Carried Forward Current Year Total Quota Taken Balance…" at bounding box center [587, 301] width 1142 height 244
click at [264, 145] on div "FY25/26 ([DATE] - [DATE])" at bounding box center [252, 149] width 231 height 19
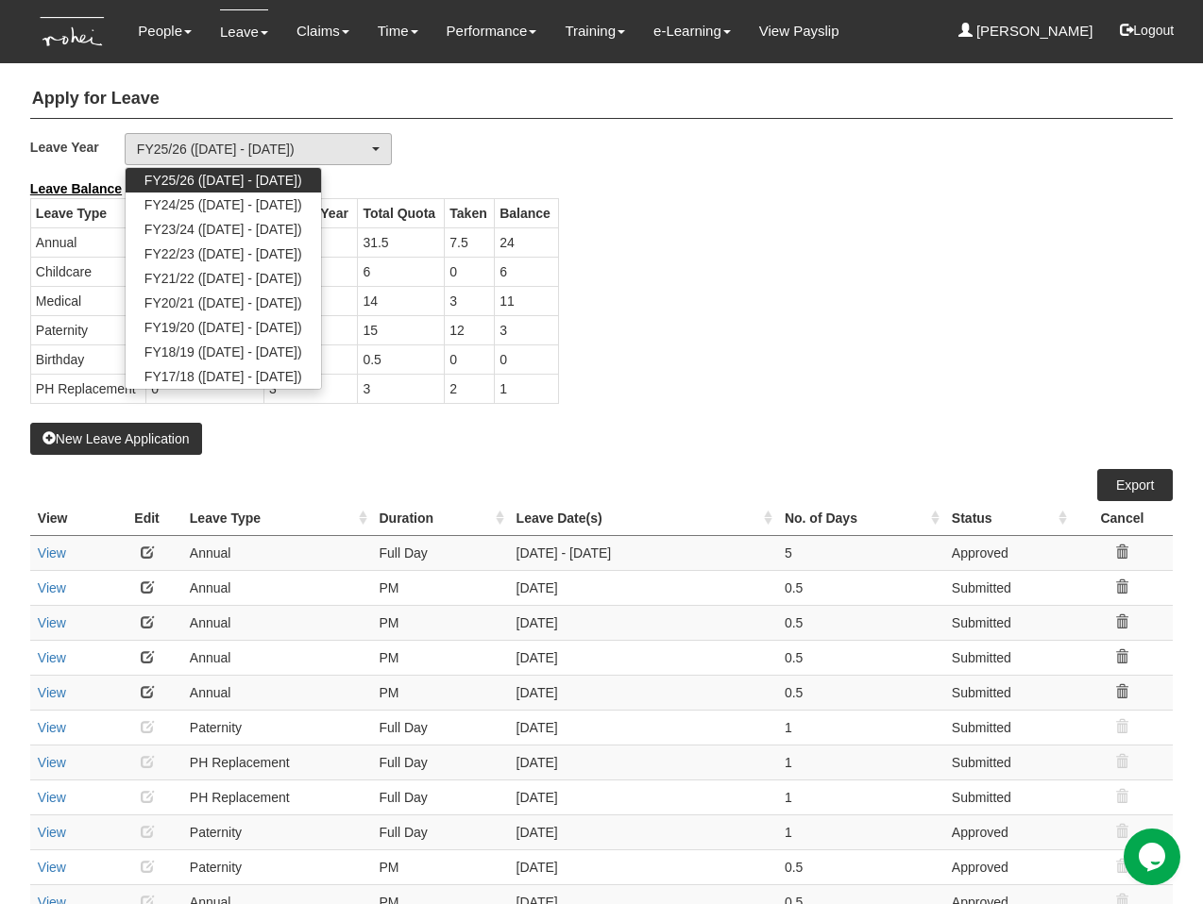
click at [690, 249] on div "Leave Balance Leave Type Carried Forward Current Year Total Quota Taken Balance…" at bounding box center [587, 301] width 1142 height 244
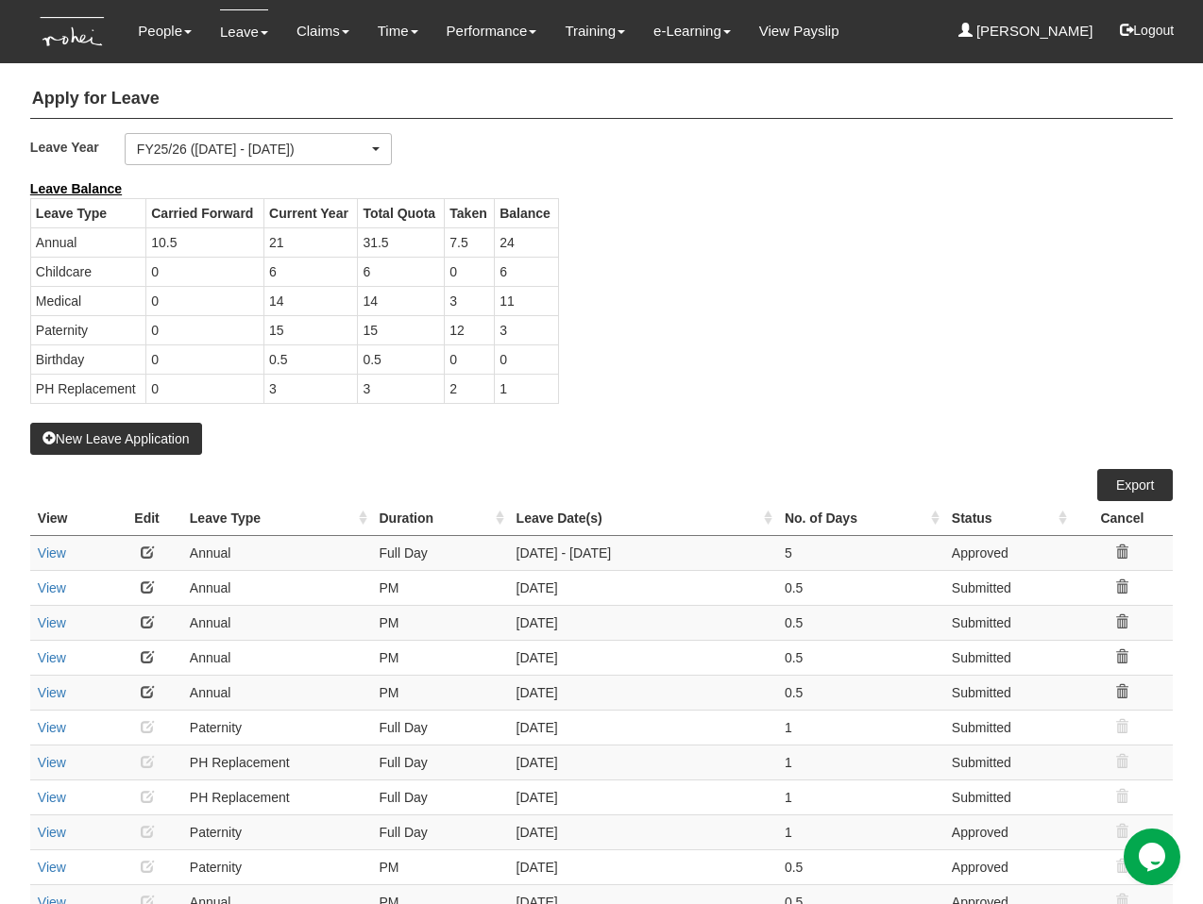
click at [674, 237] on div "Leave Balance Leave Type Carried Forward Current Year Total Quota Taken Balance…" at bounding box center [587, 301] width 1142 height 244
click at [161, 436] on button "New Leave Application" at bounding box center [116, 439] width 172 height 32
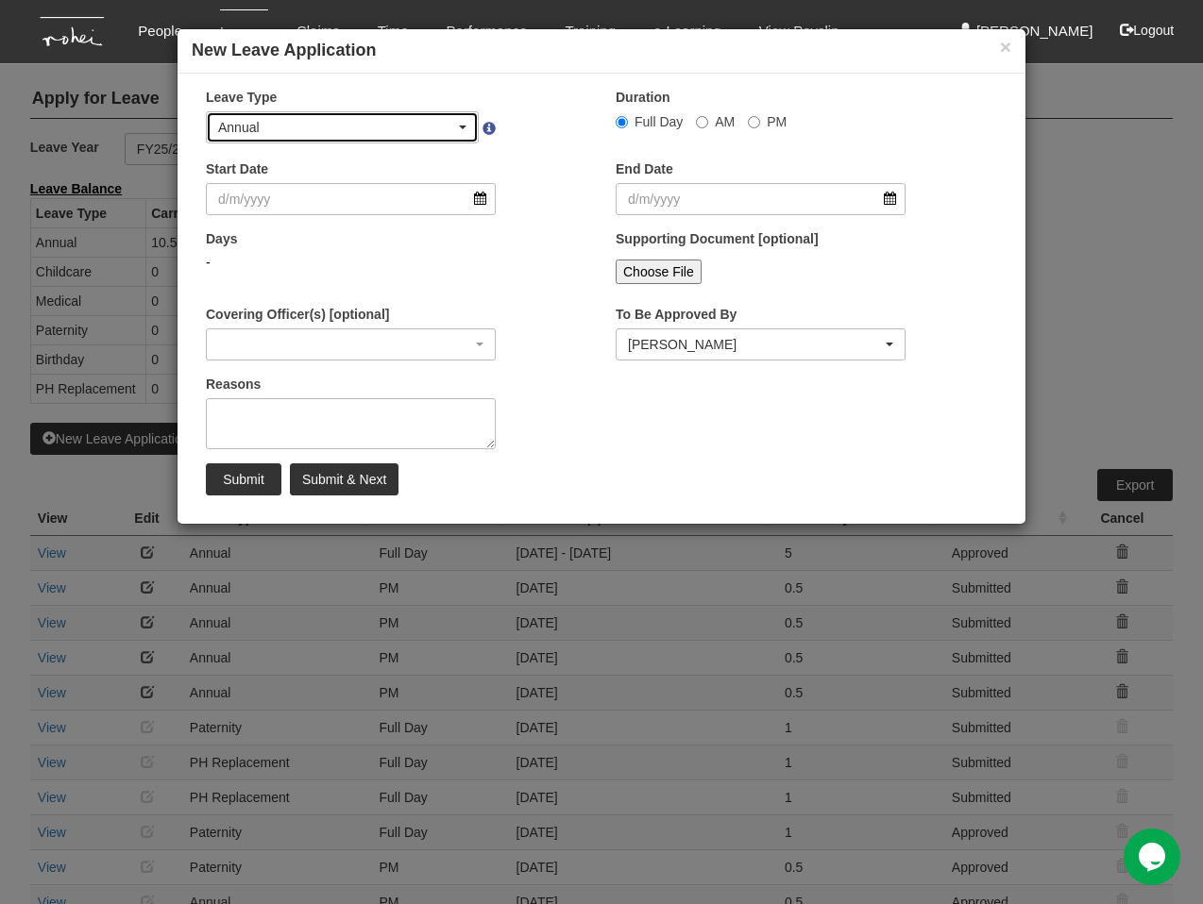
click at [319, 120] on div "Annual" at bounding box center [336, 127] width 237 height 19
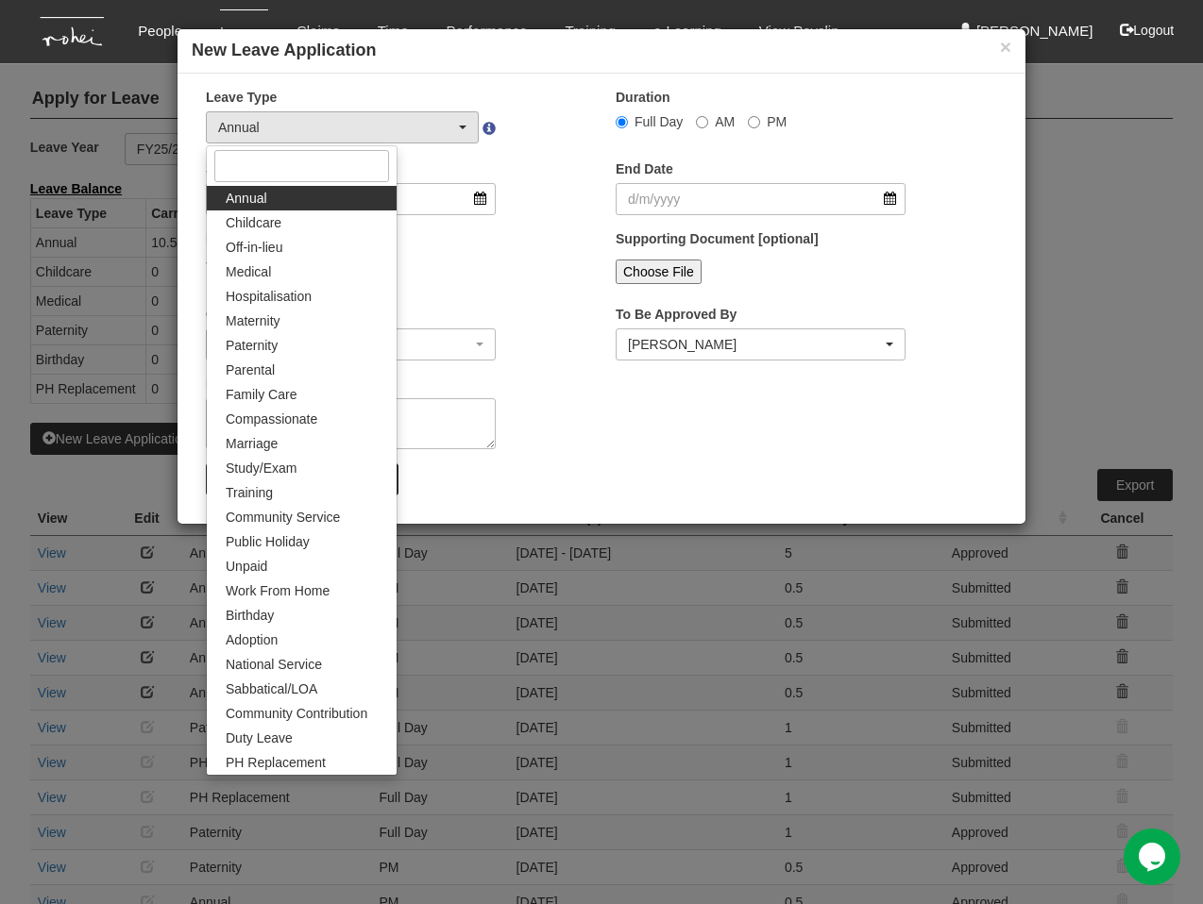
click at [554, 201] on div "Start Date" at bounding box center [397, 195] width 410 height 70
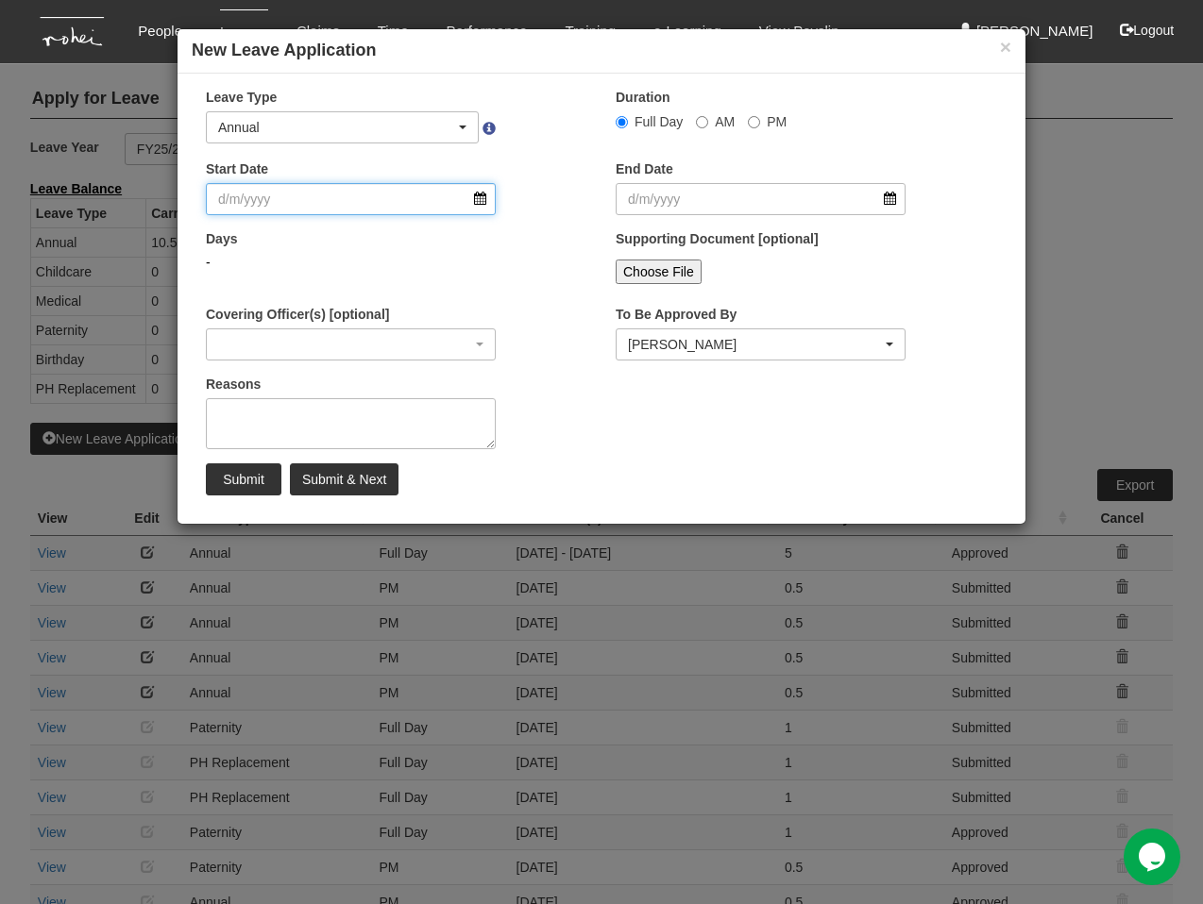
click at [442, 205] on input "Start Date" at bounding box center [351, 199] width 290 height 32
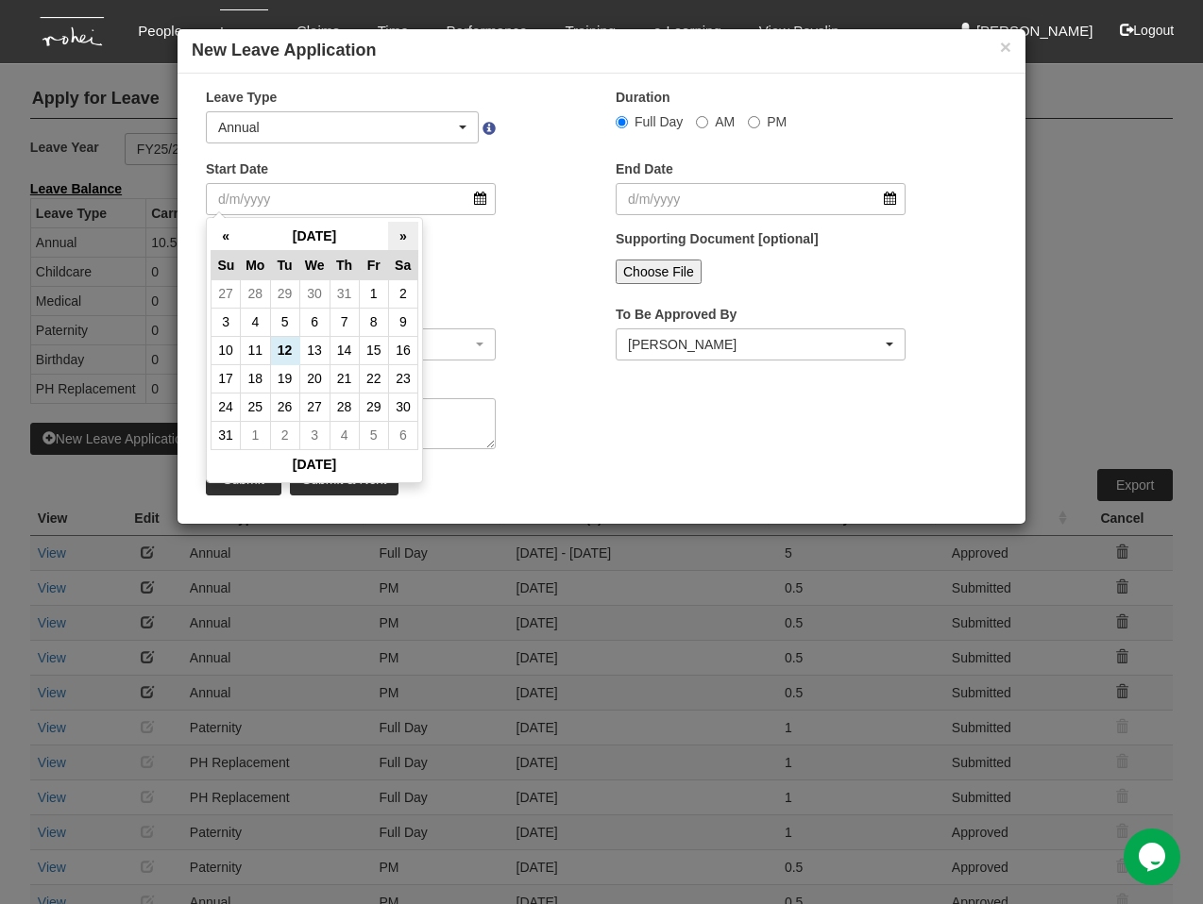
click at [406, 234] on th "»" at bounding box center [402, 236] width 29 height 29
click at [312, 411] on td "26" at bounding box center [314, 407] width 30 height 28
type input "[DATE]"
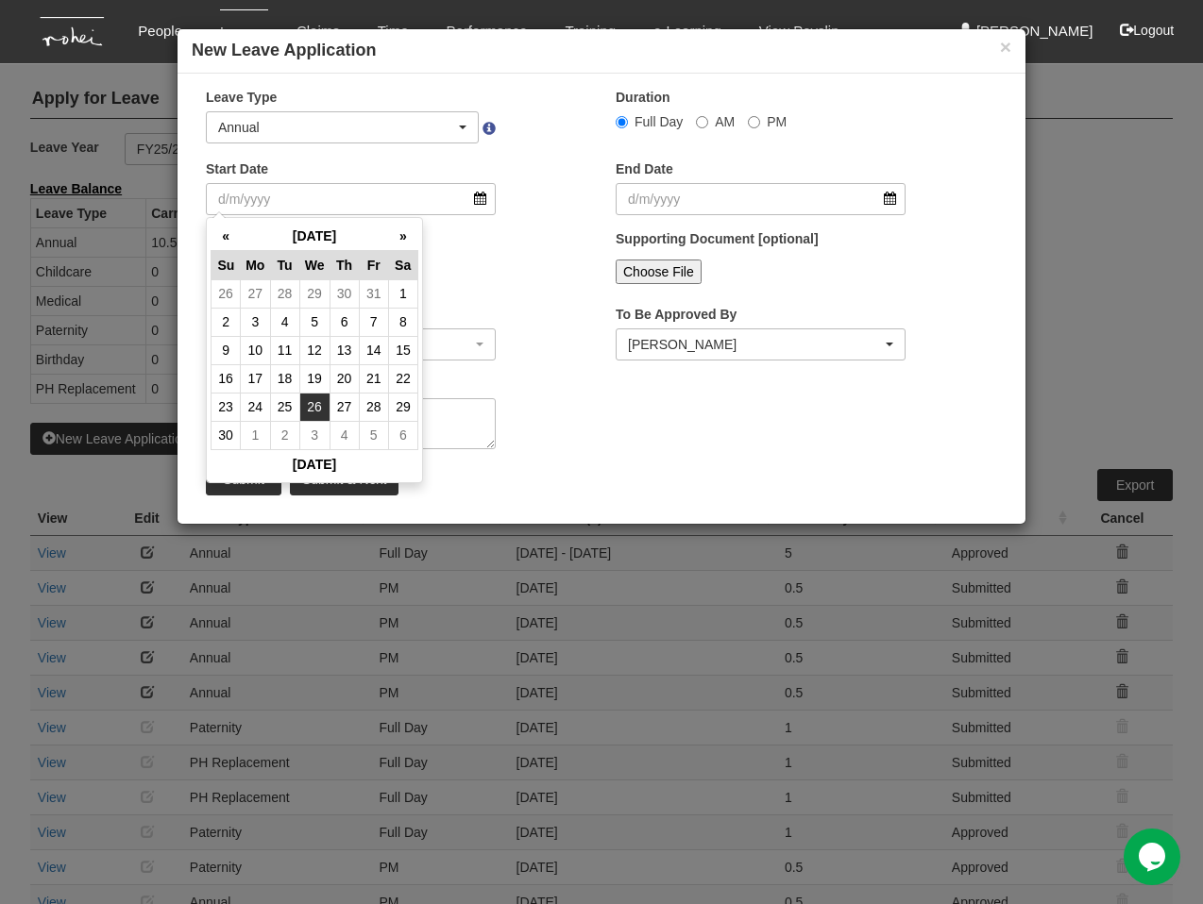
type input "[DATE]"
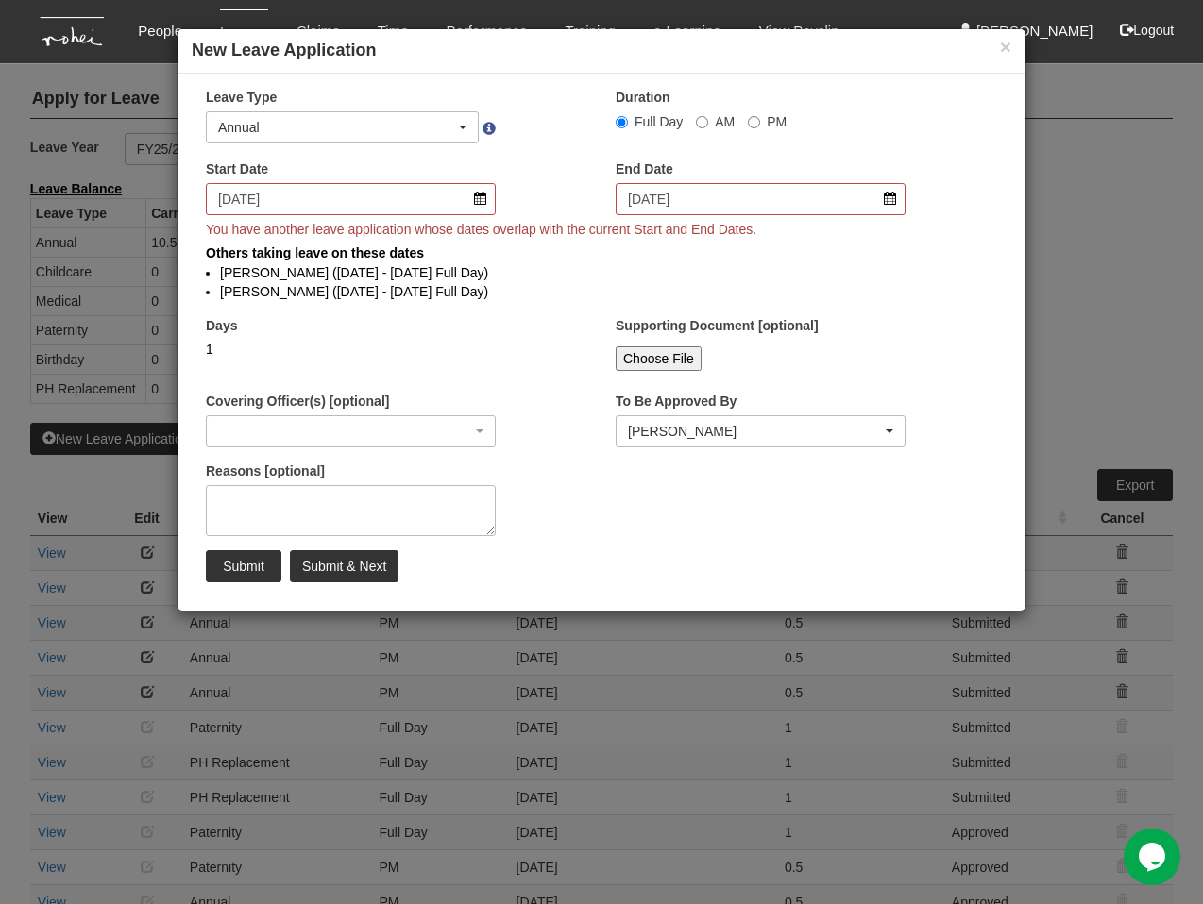
select select
click at [1011, 52] on div "× New Leave Application" at bounding box center [601, 51] width 848 height 44
click at [1000, 50] on button "×" at bounding box center [1005, 47] width 11 height 20
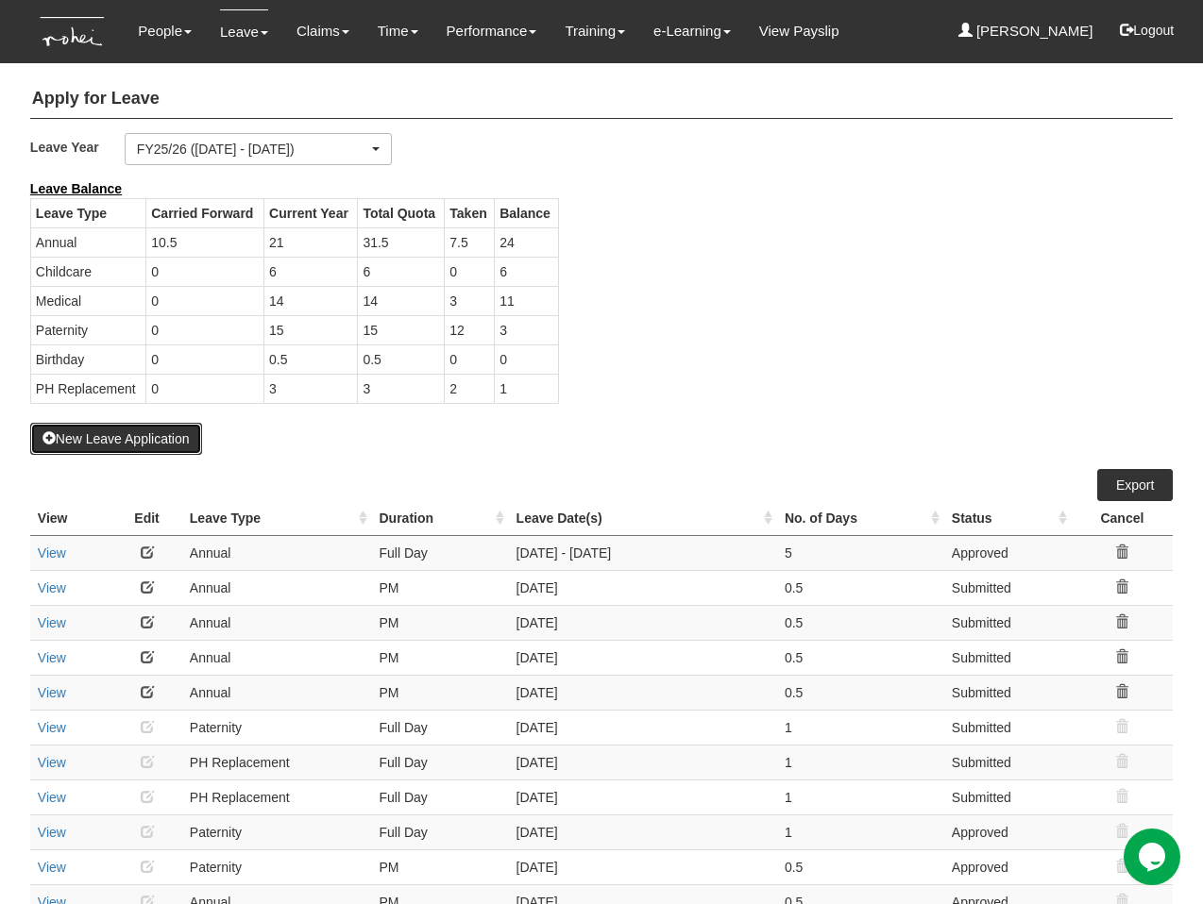
click at [161, 434] on button "New Leave Application" at bounding box center [116, 439] width 172 height 32
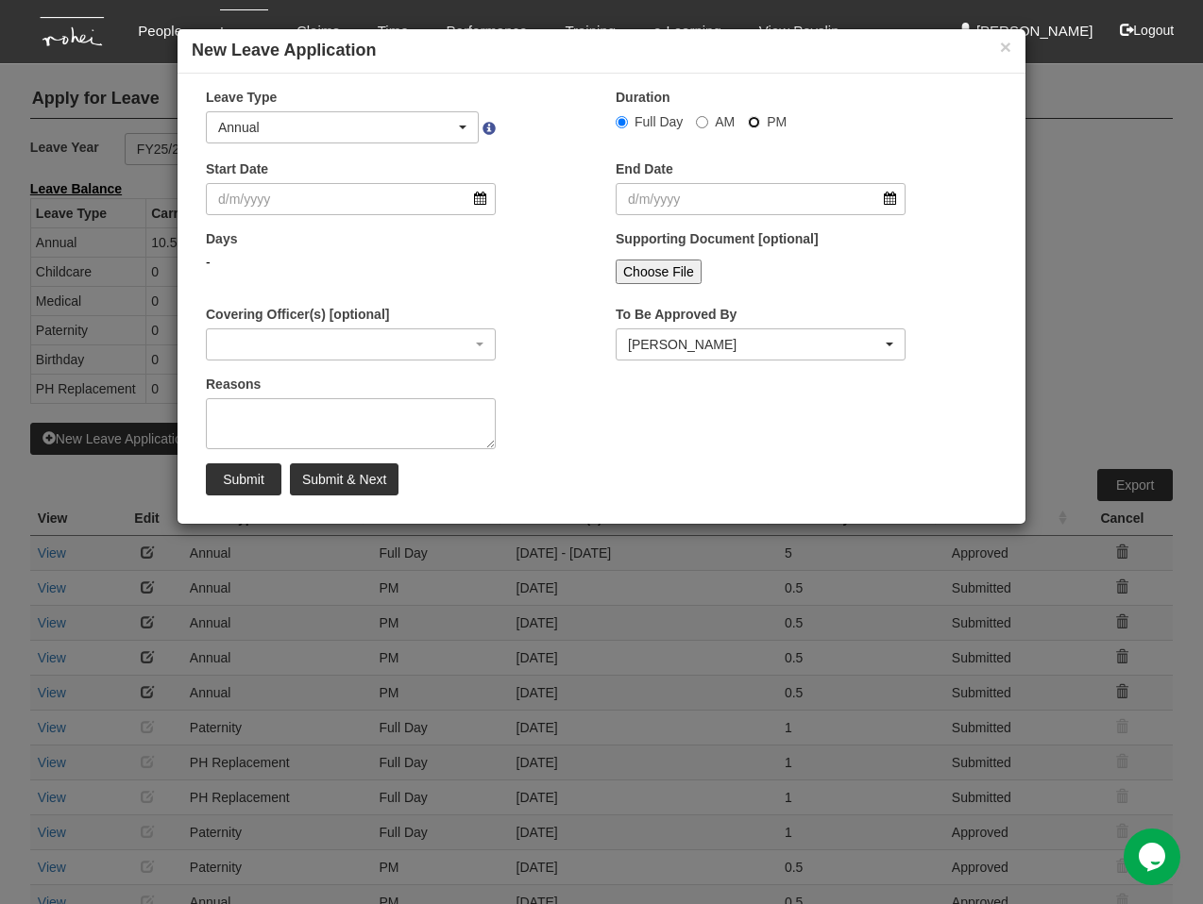
click at [628, 121] on input "PM" at bounding box center [622, 122] width 12 height 12
radio input "true"
click at [641, 125] on span "Full Day" at bounding box center [658, 121] width 48 height 15
click at [628, 125] on input "Full Day" at bounding box center [622, 122] width 12 height 12
radio input "true"
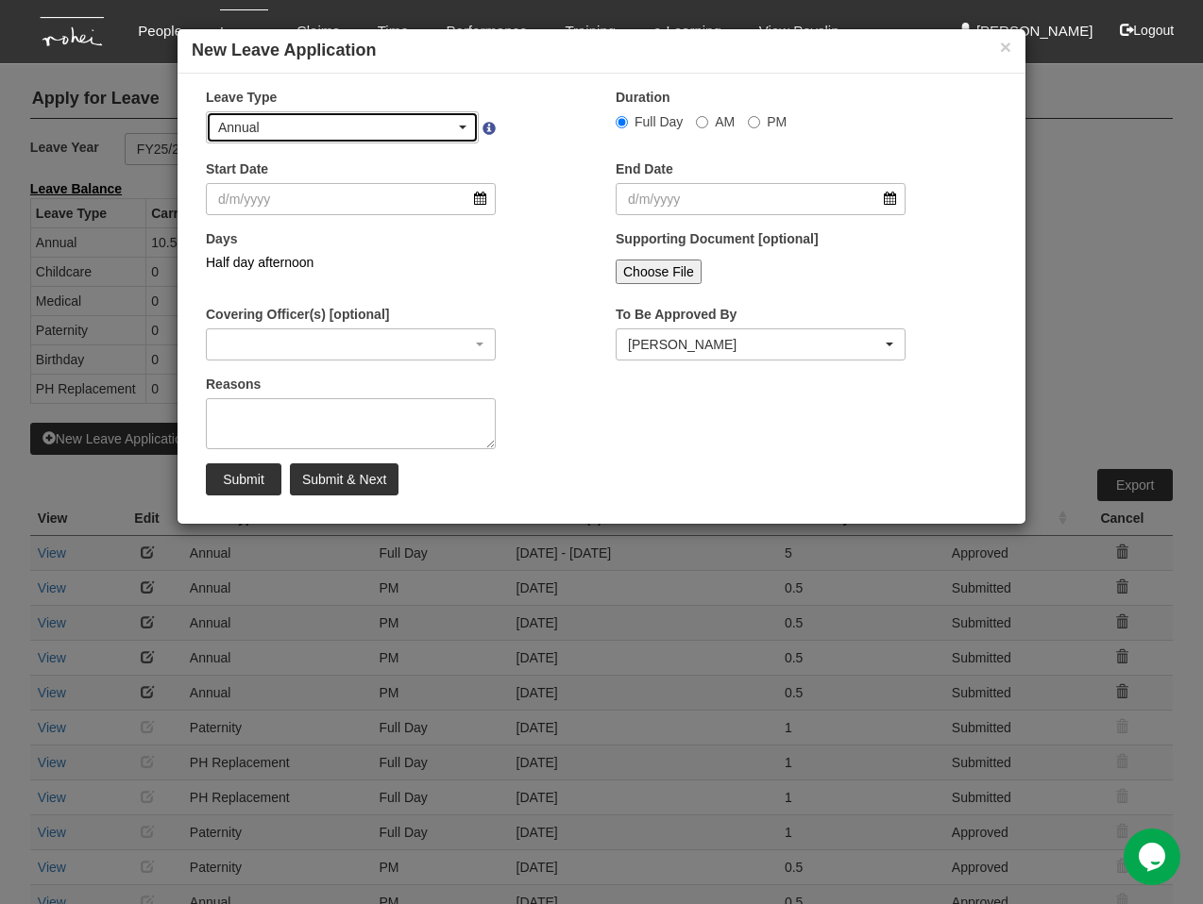
click at [424, 124] on div "Annual" at bounding box center [336, 127] width 237 height 19
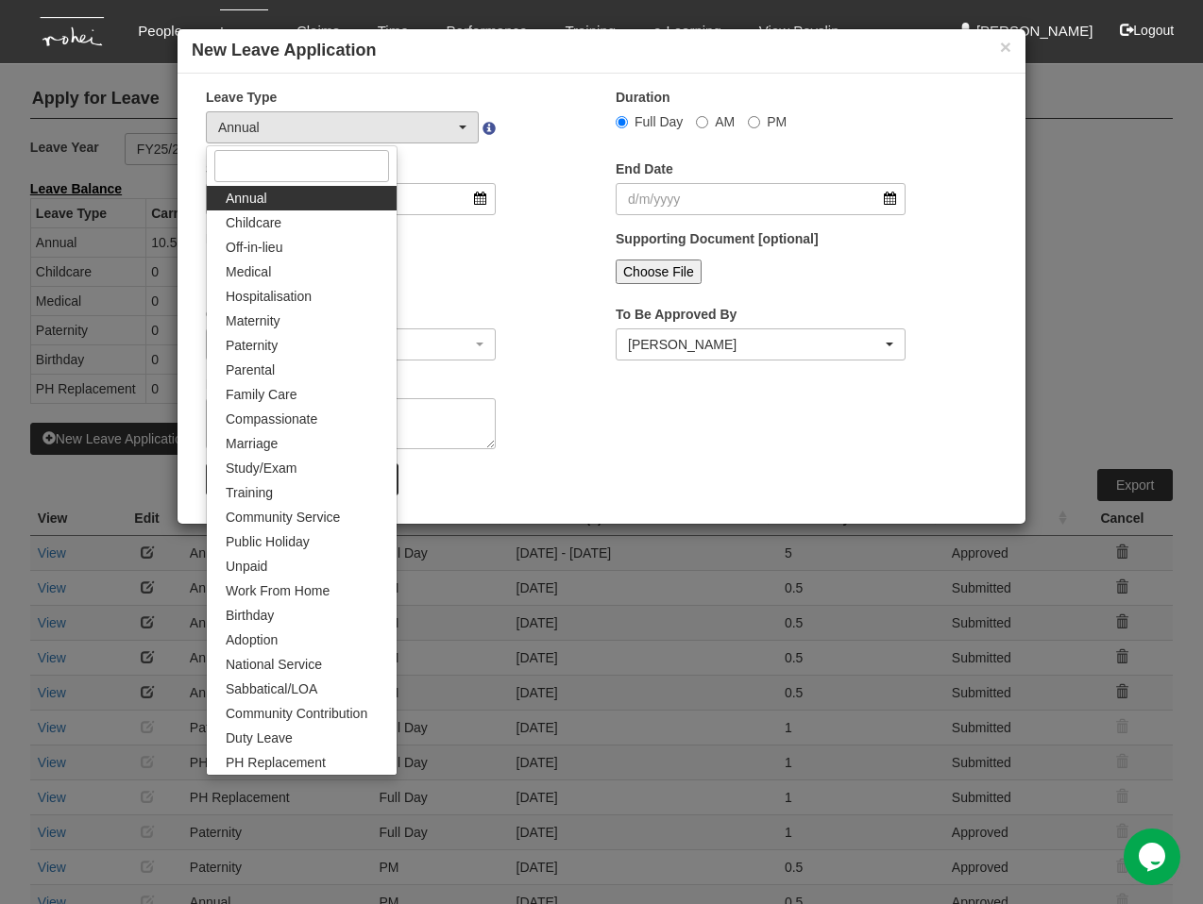
click at [542, 167] on div "Start Date" at bounding box center [397, 195] width 410 height 70
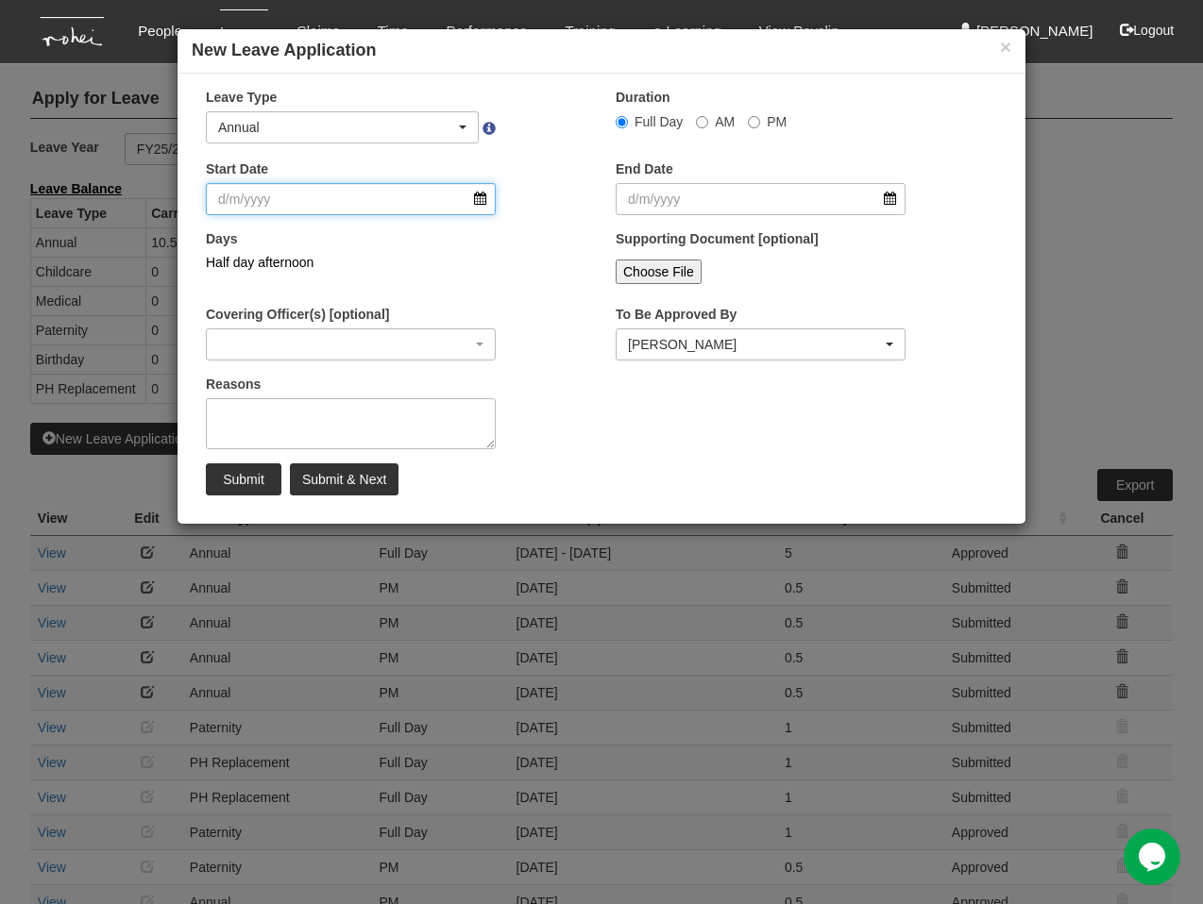
click at [377, 193] on input "Start Date" at bounding box center [351, 199] width 290 height 32
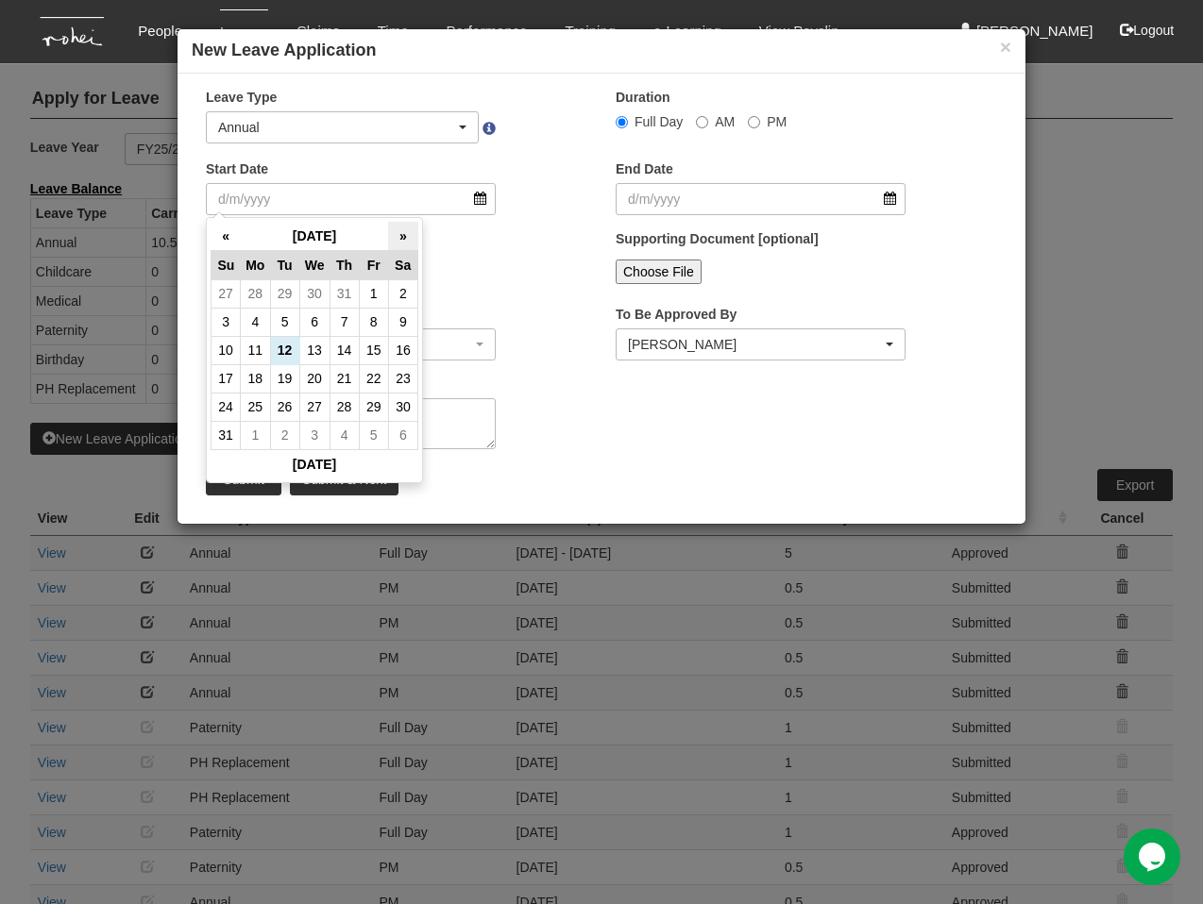
click at [395, 240] on th "»" at bounding box center [402, 236] width 29 height 29
click at [399, 232] on th "»" at bounding box center [402, 236] width 29 height 29
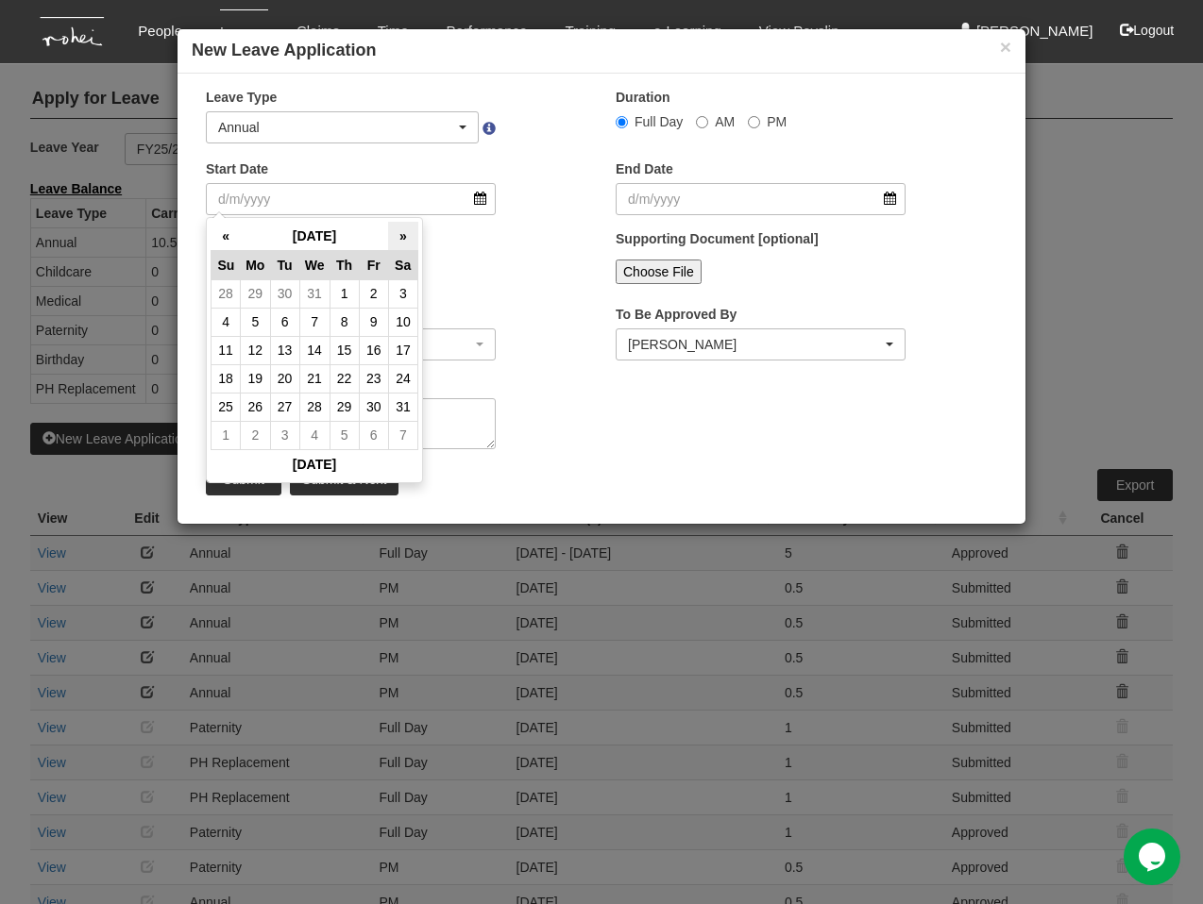
click at [395, 228] on th "»" at bounding box center [402, 236] width 29 height 29
click at [317, 406] on td "25" at bounding box center [314, 407] width 30 height 28
type input "[DATE]"
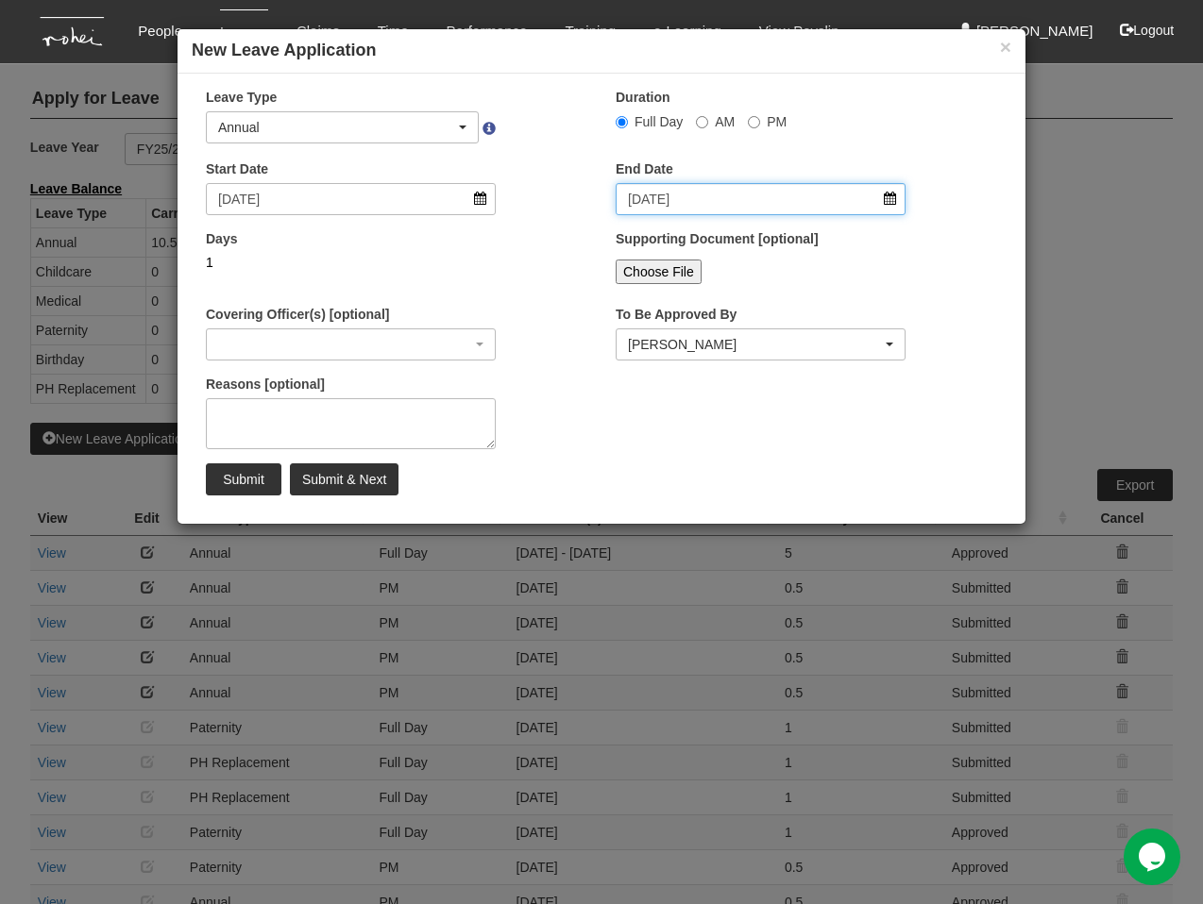
click at [695, 200] on input "[DATE]" at bounding box center [761, 199] width 290 height 32
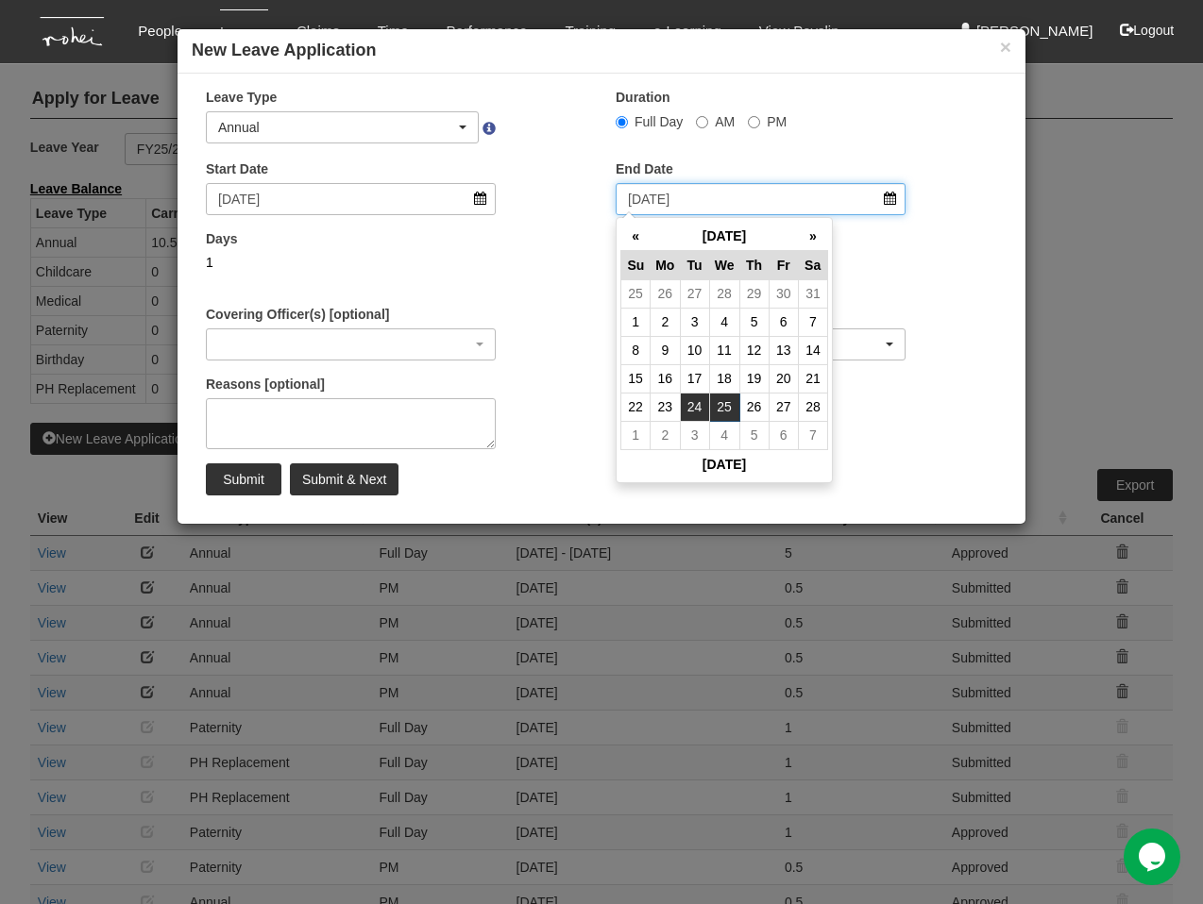
select select
click at [714, 430] on td "4" at bounding box center [724, 435] width 30 height 28
type input "[DATE]"
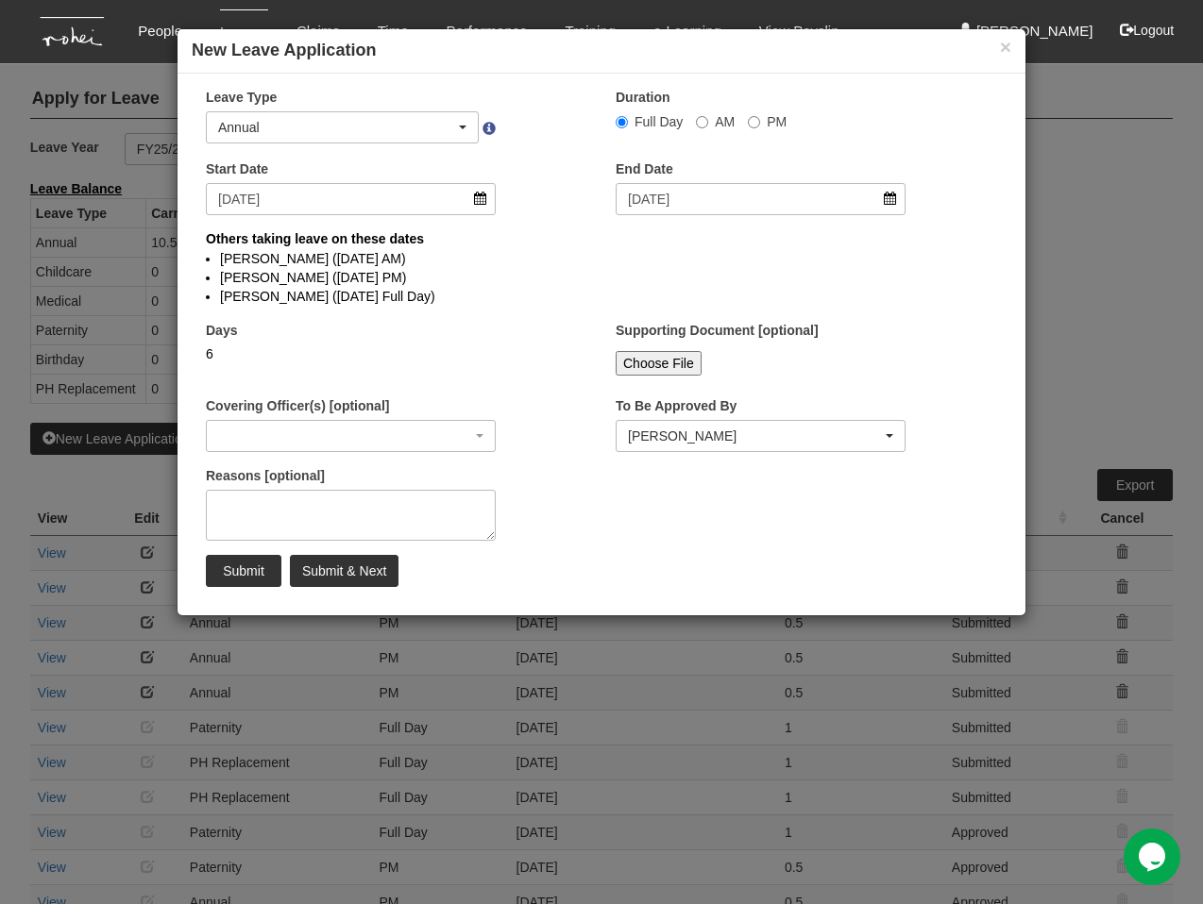
select select
click at [532, 277] on li "[PERSON_NAME] ([DATE] PM)" at bounding box center [601, 277] width 763 height 19
click at [343, 513] on textarea "Reasons [optional]" at bounding box center [351, 515] width 290 height 51
type textarea "Taiwan Trip"
click at [565, 363] on div "Days 6" at bounding box center [397, 356] width 410 height 70
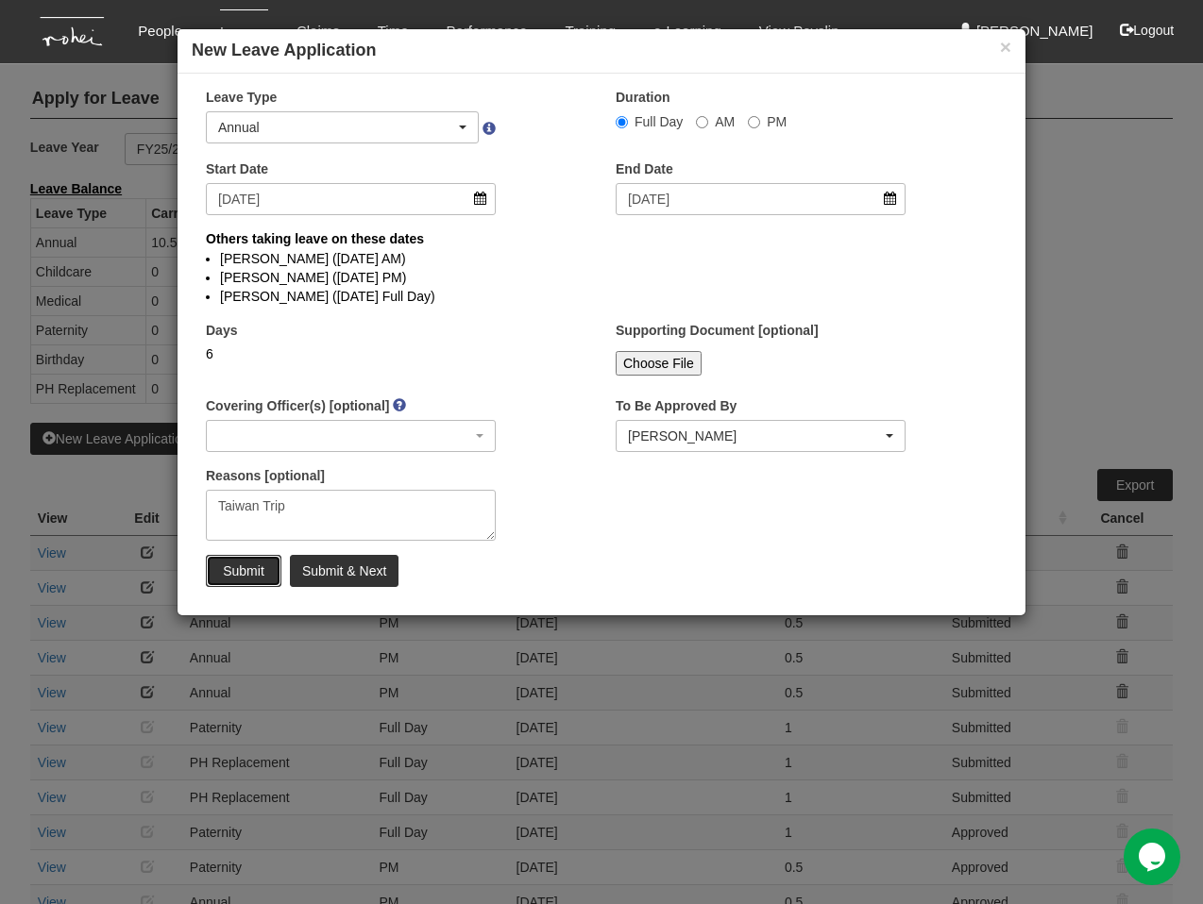
click at [249, 567] on input "Submit" at bounding box center [244, 571] width 76 height 32
select select
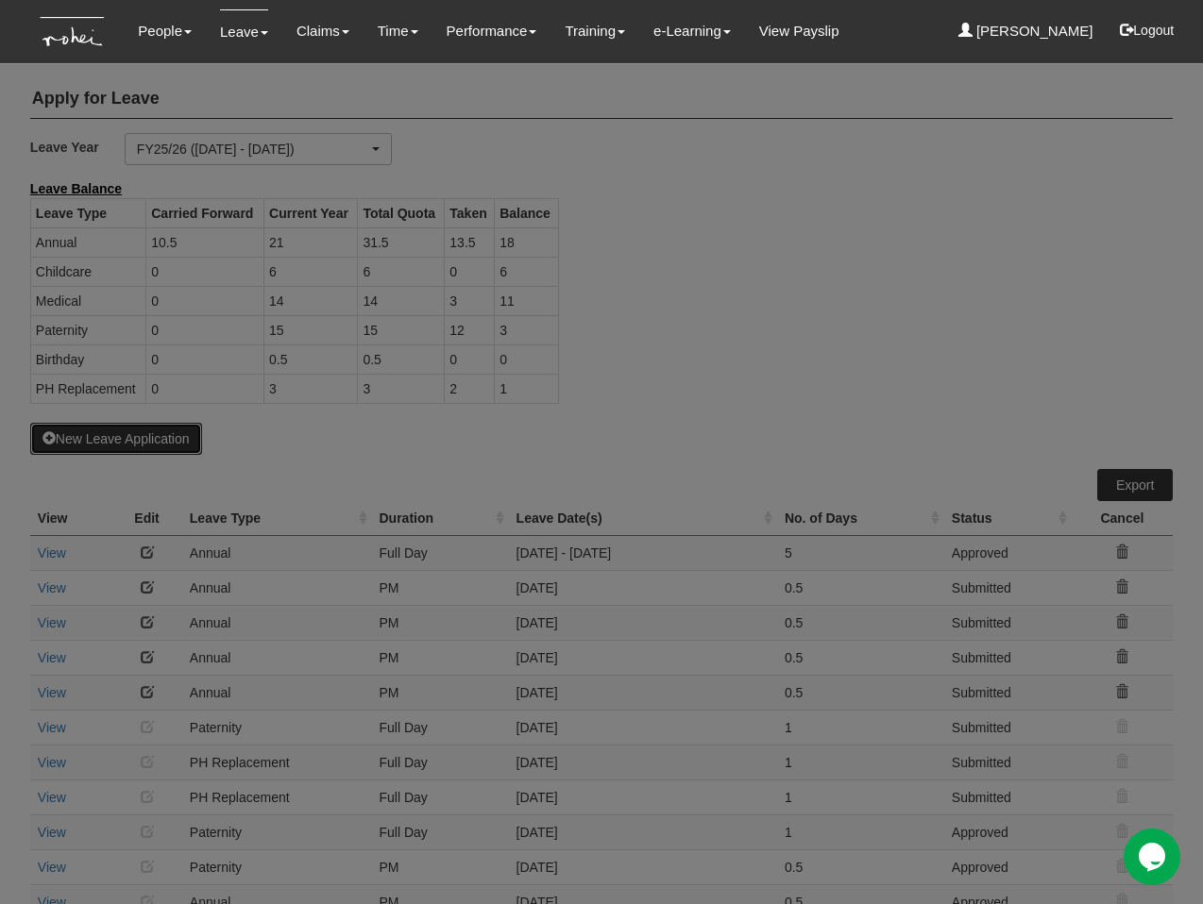
select select "50"
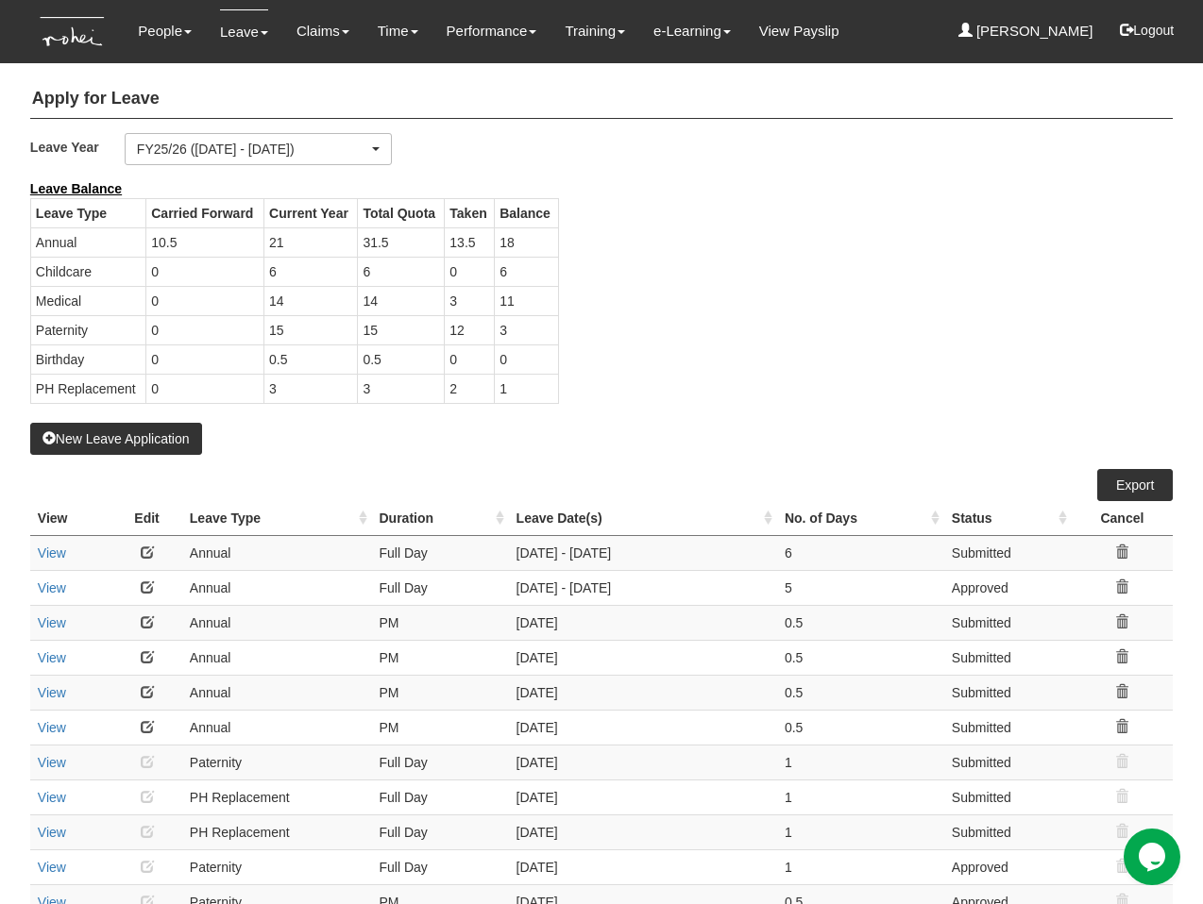
click at [676, 280] on div "Leave Balance Leave Type Carried Forward Current Year Total Quota Taken Balance…" at bounding box center [587, 301] width 1142 height 244
click at [525, 274] on td "6" at bounding box center [527, 271] width 64 height 29
click at [688, 273] on div "Leave Balance Leave Type Carried Forward Current Year Total Quota Taken Balance…" at bounding box center [587, 301] width 1142 height 244
click at [135, 442] on button "New Leave Application" at bounding box center [116, 439] width 172 height 32
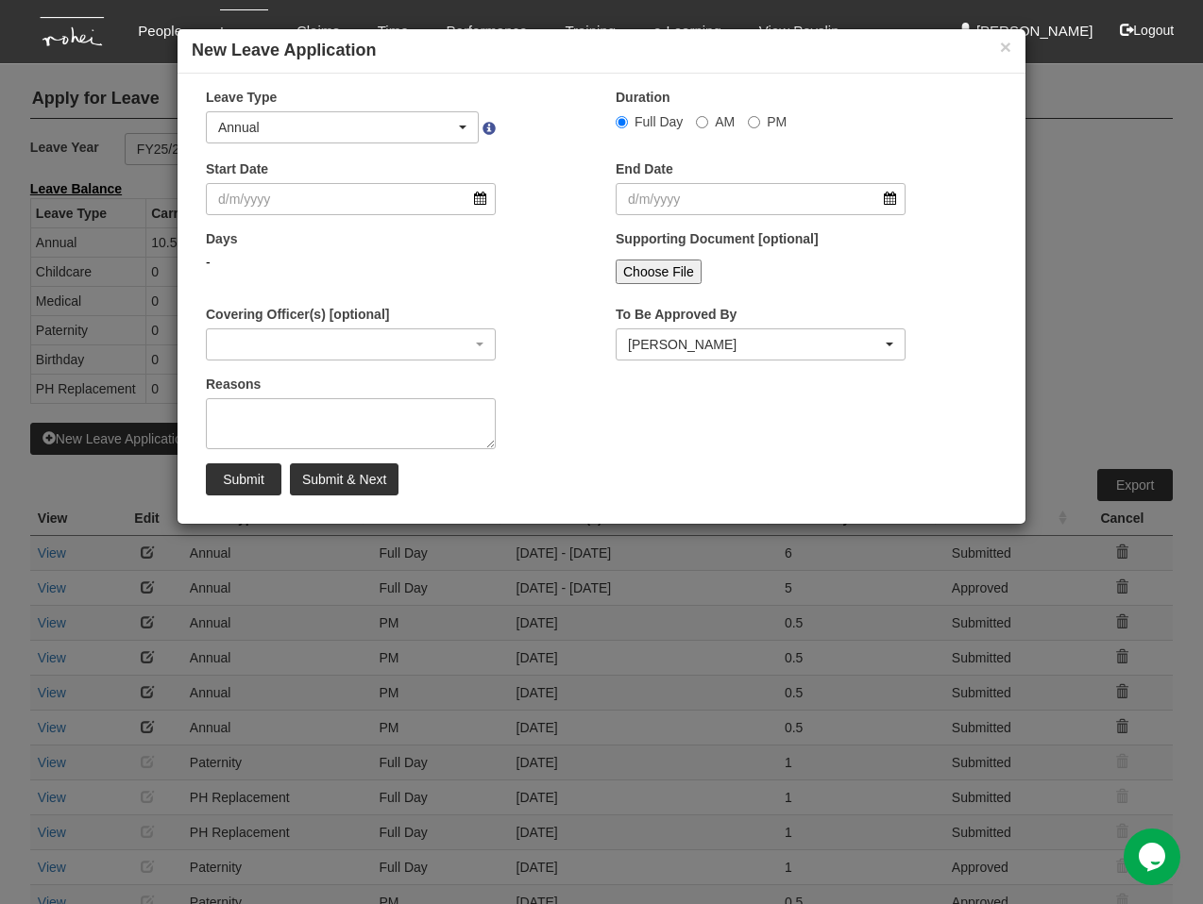
click at [554, 211] on div "Start Date" at bounding box center [397, 195] width 410 height 70
click at [1011, 45] on div "× New Leave Application" at bounding box center [601, 51] width 848 height 44
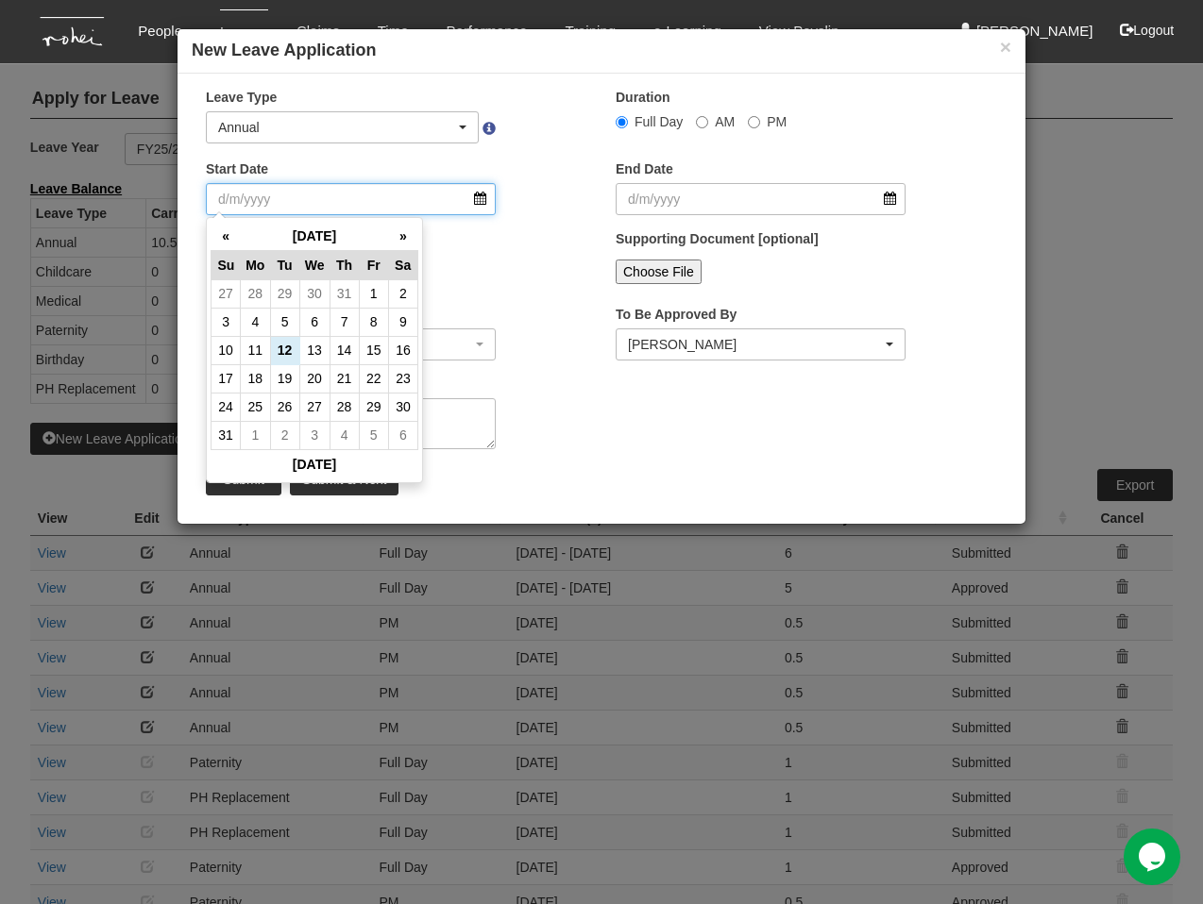
click at [367, 189] on input "Start Date" at bounding box center [351, 199] width 290 height 32
click at [410, 236] on th "»" at bounding box center [402, 236] width 29 height 29
click at [346, 348] on td "18" at bounding box center [343, 350] width 29 height 28
type input "[DATE]"
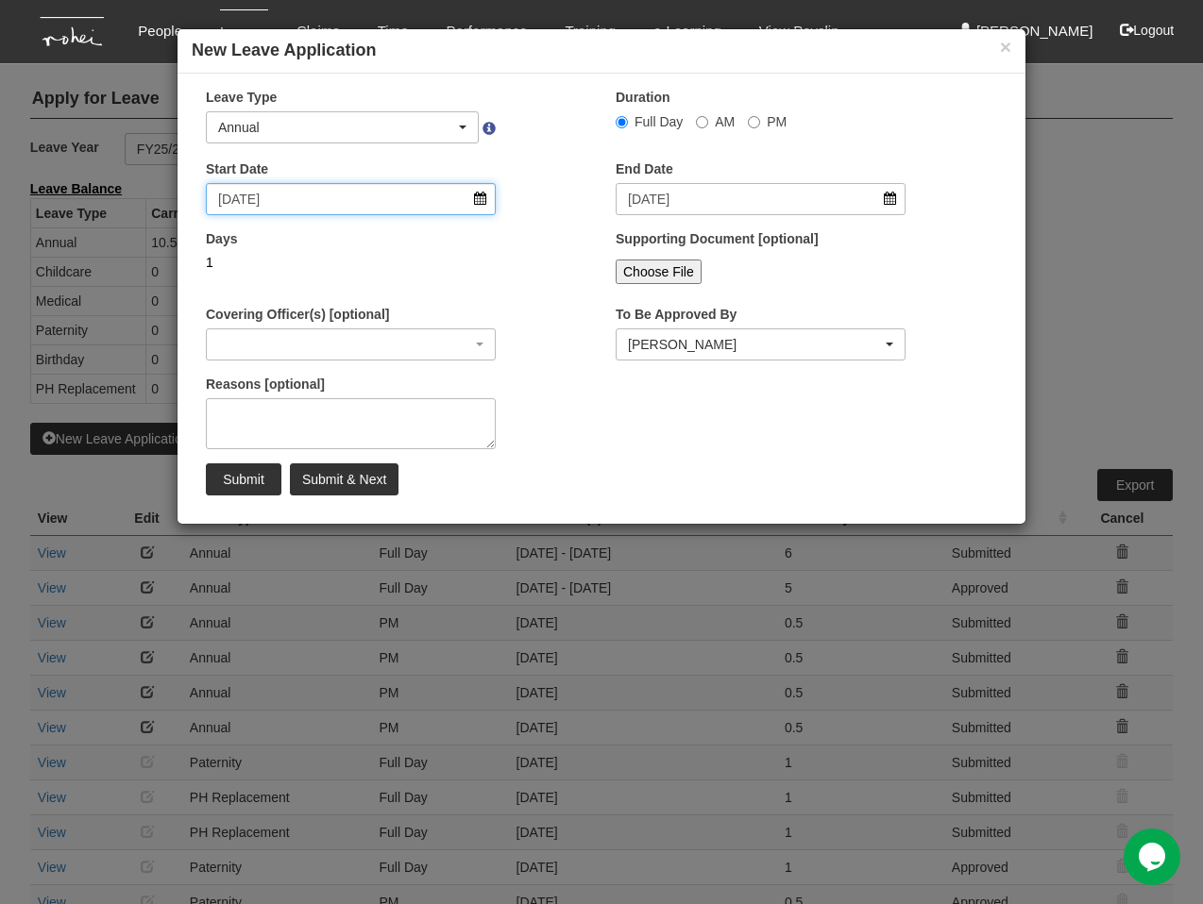
click at [449, 199] on input "[DATE]" at bounding box center [351, 199] width 290 height 32
select select
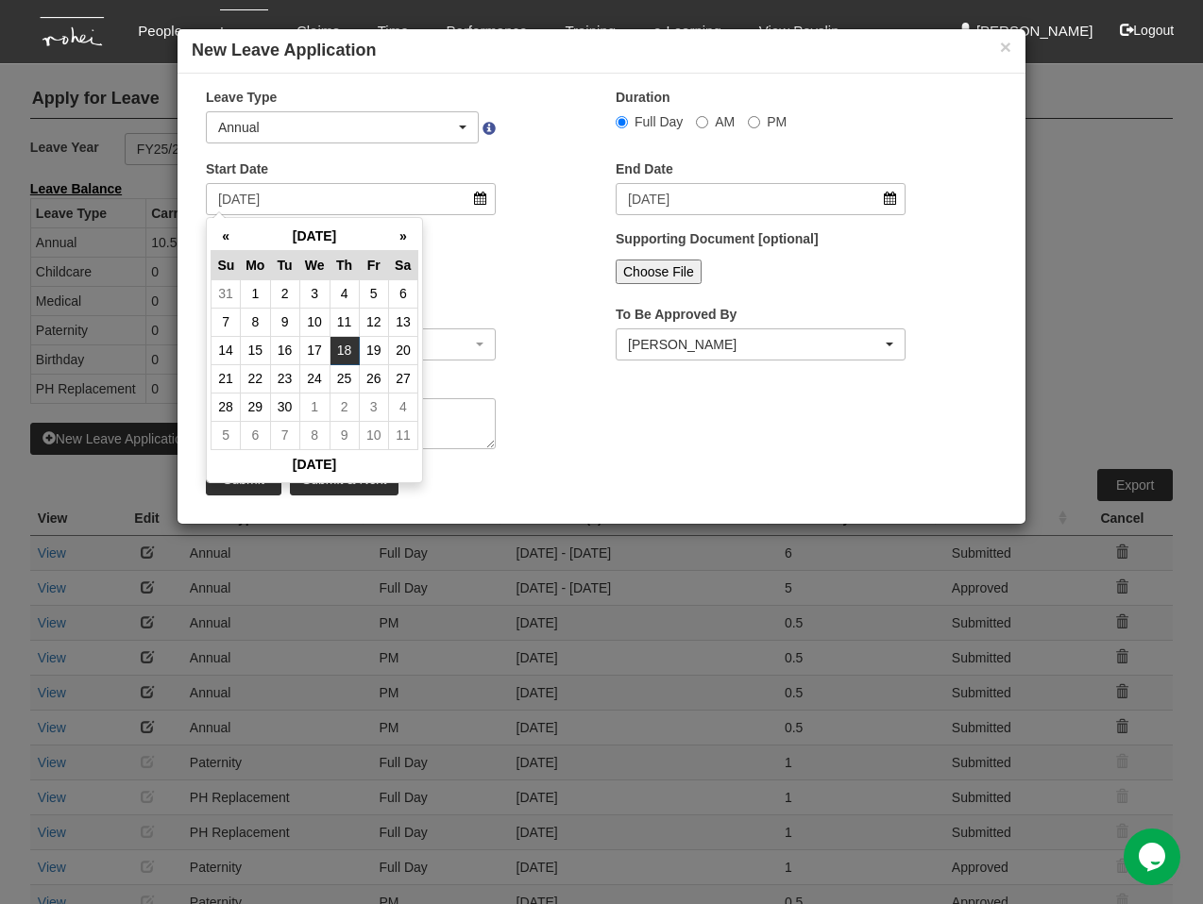
click at [588, 199] on div "Start Date [DATE]" at bounding box center [397, 195] width 410 height 70
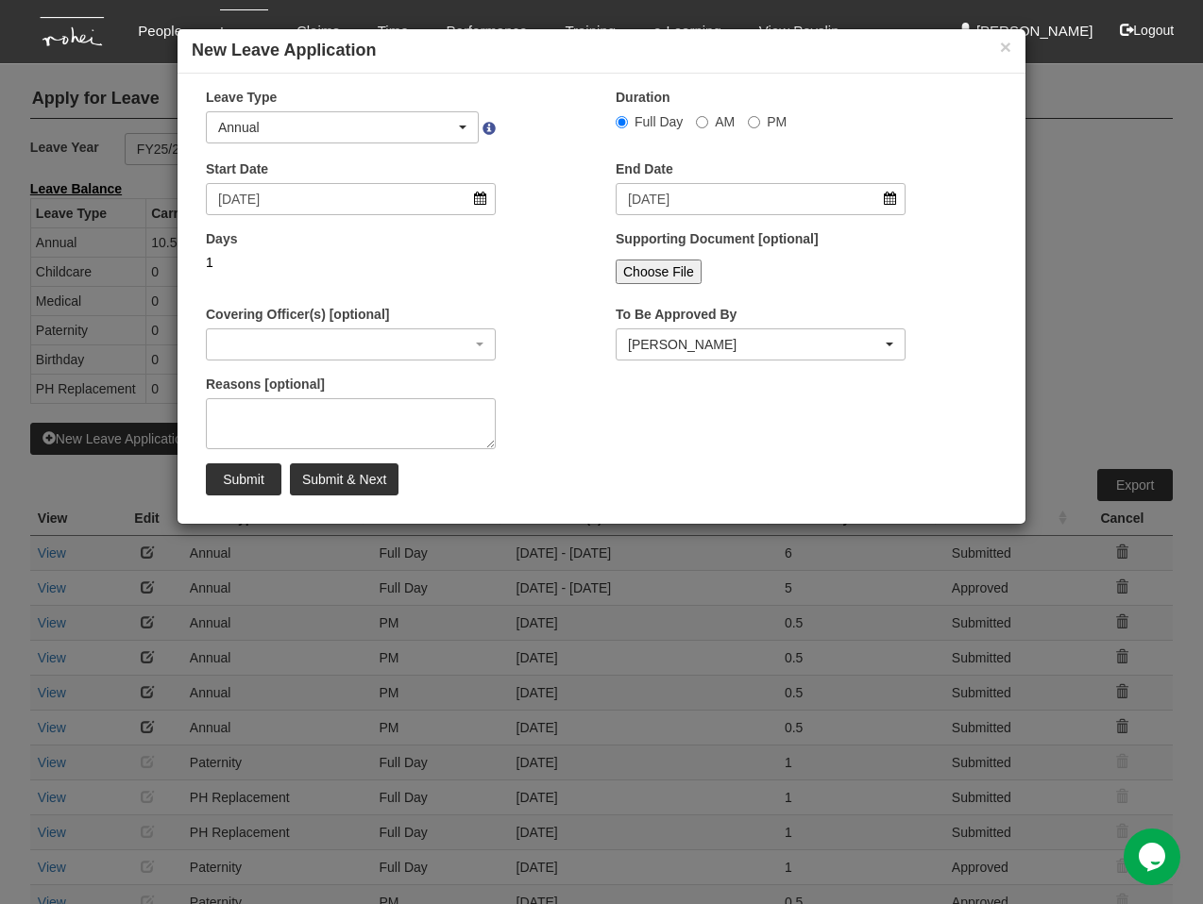
click at [549, 250] on div "Days 1" at bounding box center [397, 264] width 410 height 70
click at [424, 134] on div "Annual" at bounding box center [336, 127] width 237 height 19
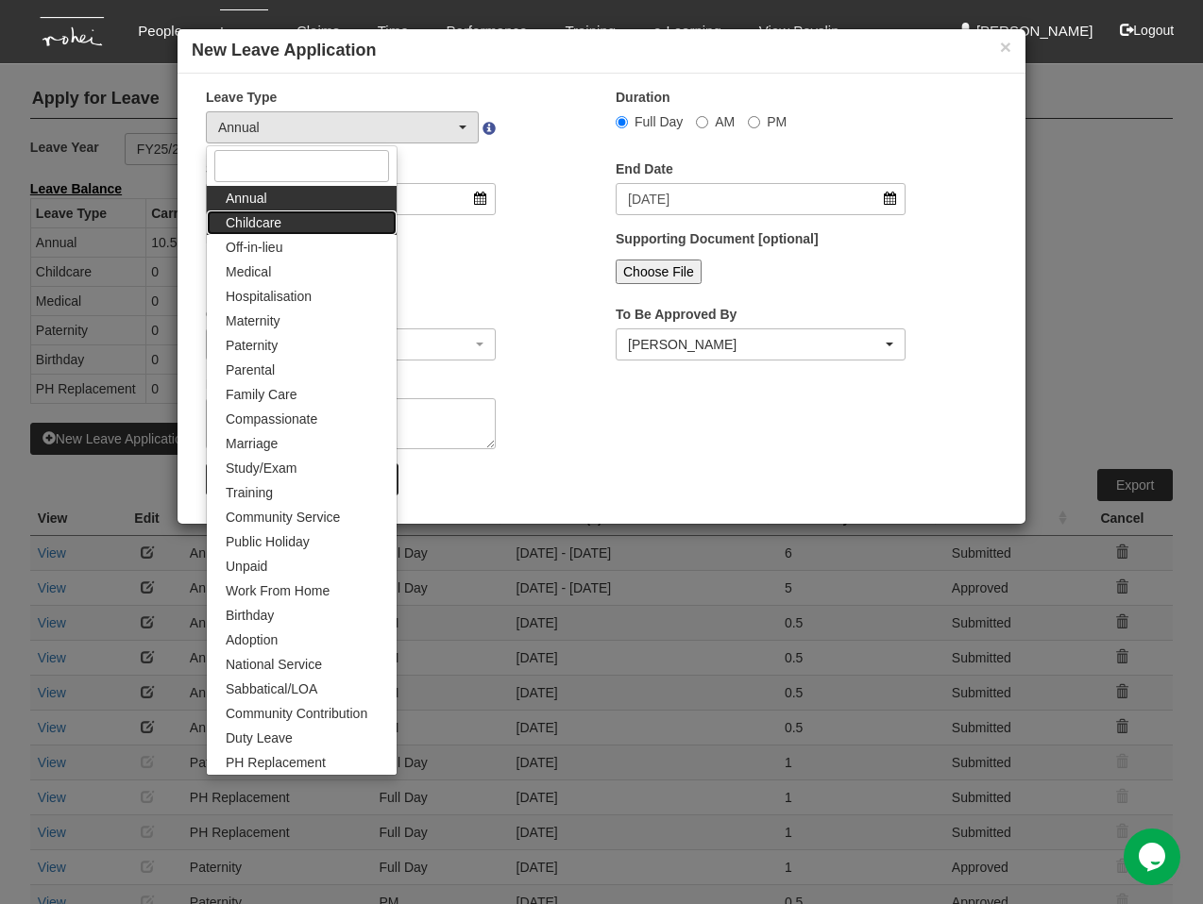
drag, startPoint x: 315, startPoint y: 220, endPoint x: 437, endPoint y: 221, distance: 121.8
click at [316, 220] on link "Childcare" at bounding box center [302, 223] width 190 height 25
select select "2"
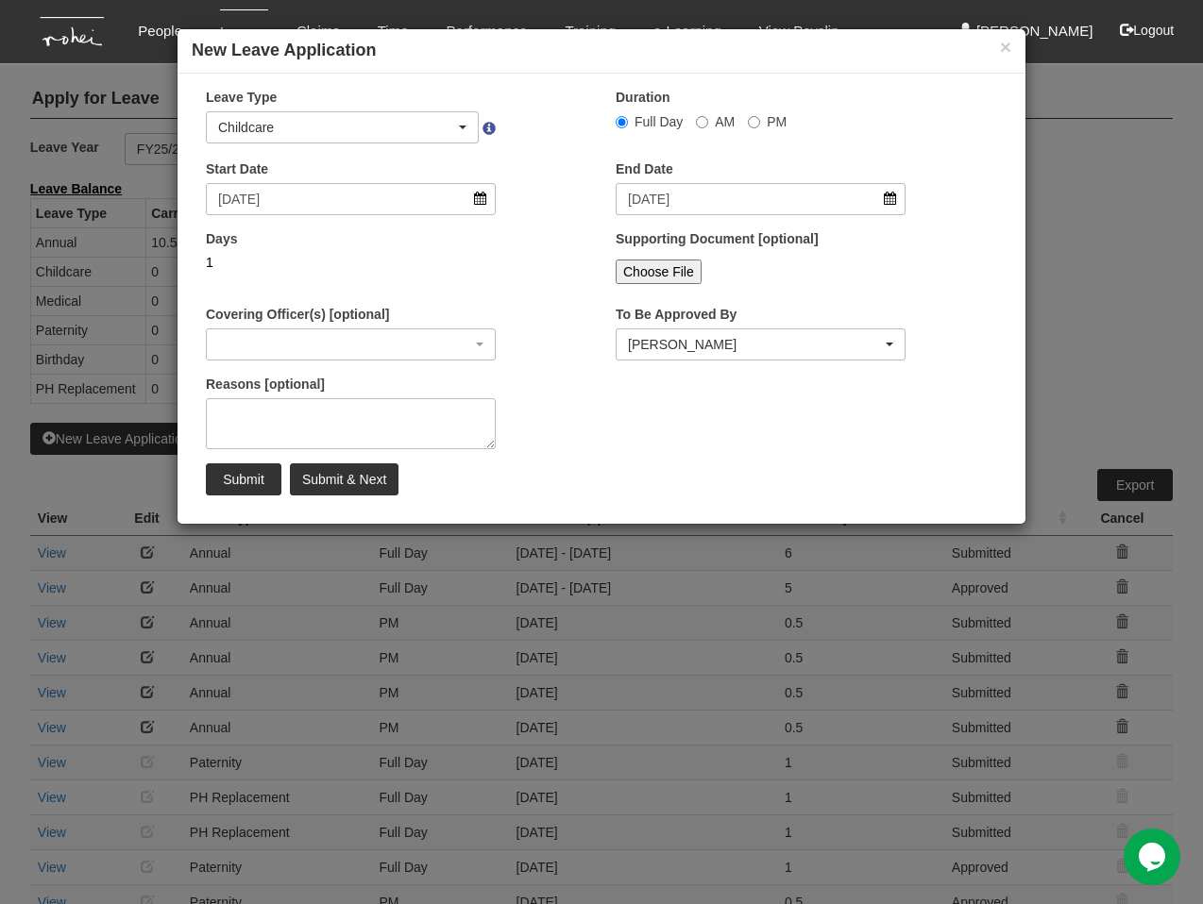
click at [545, 248] on div "Days 1" at bounding box center [397, 264] width 410 height 70
click at [358, 420] on textarea "Reasons [optional]" at bounding box center [351, 423] width 290 height 51
click at [372, 418] on textarea "Reasons [optional]" at bounding box center [351, 423] width 290 height 51
type textarea "A"
type textarea "Child's Vaccination"
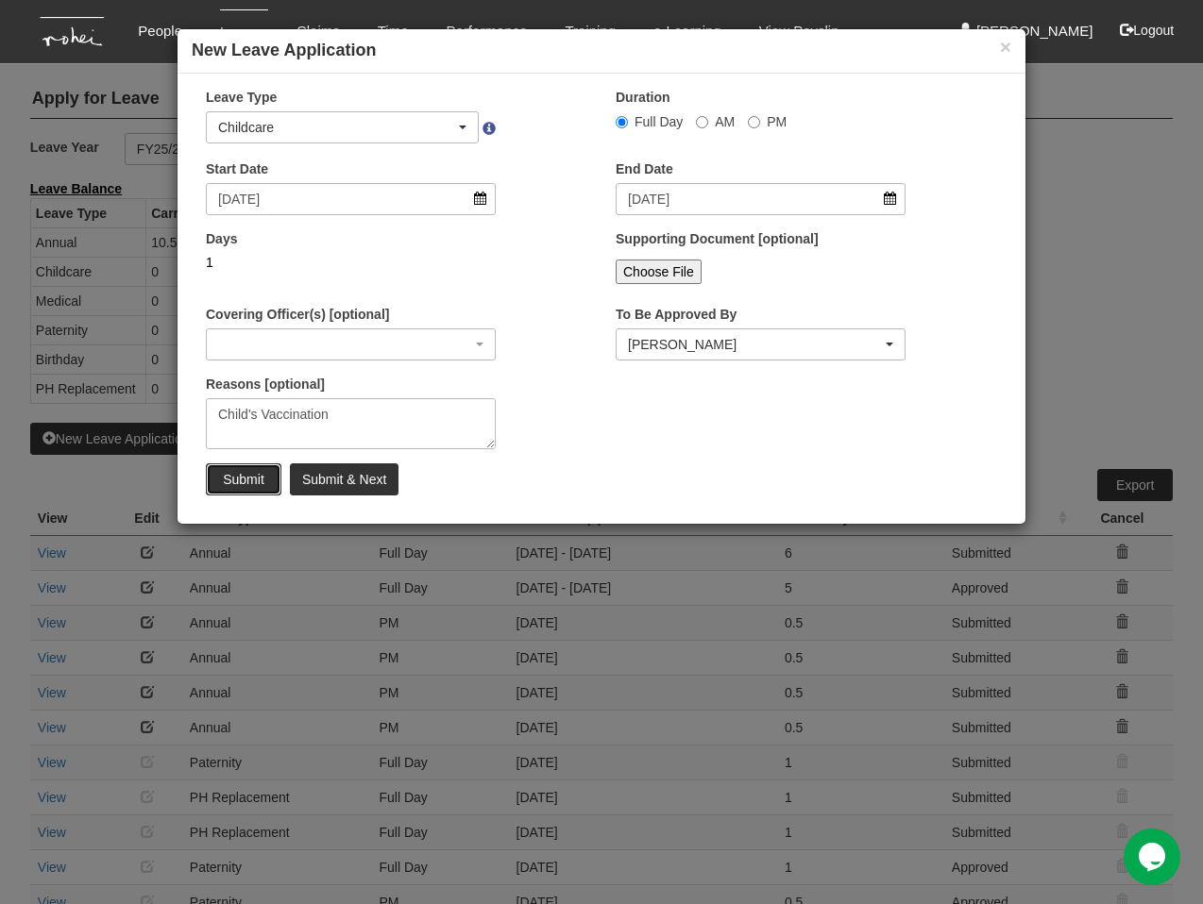
click at [238, 477] on input "Submit" at bounding box center [244, 480] width 76 height 32
select select "1"
select select
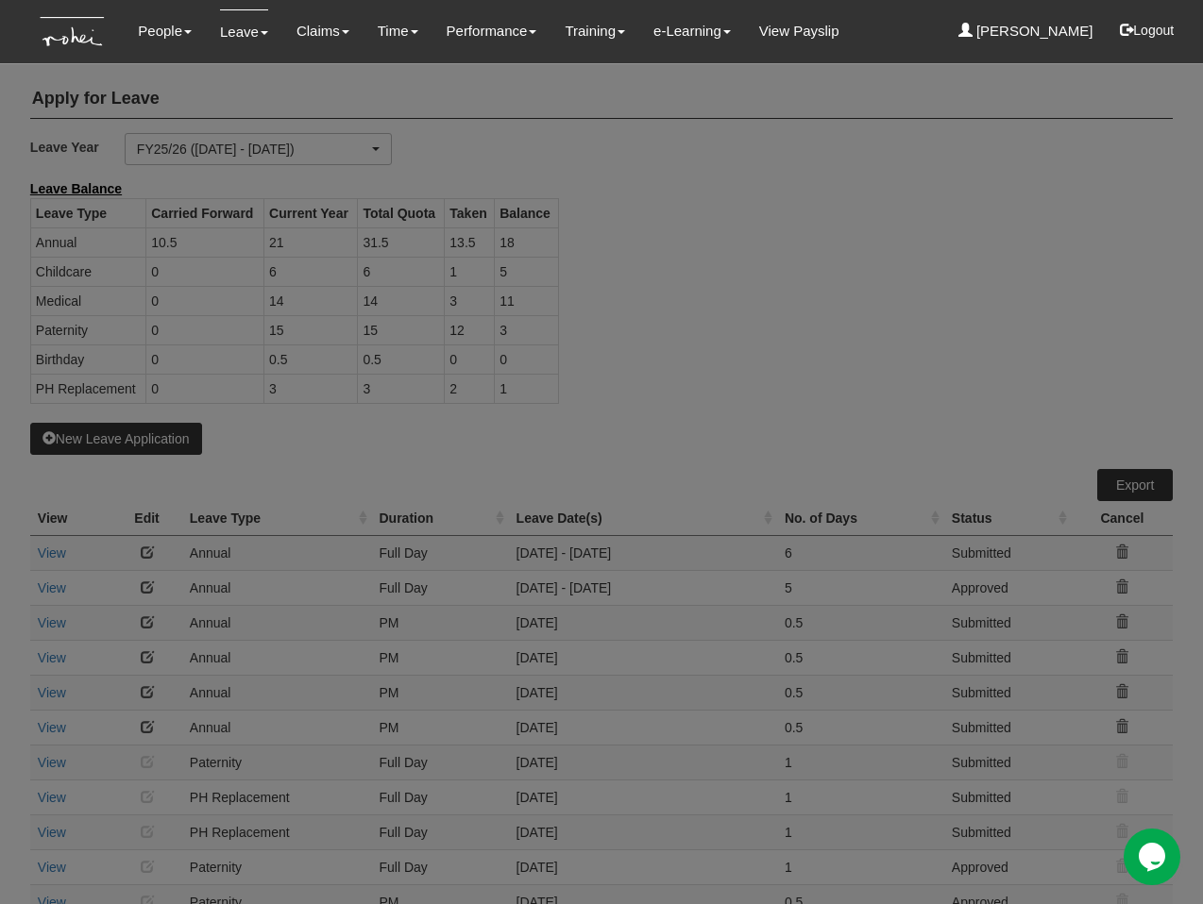
select select "50"
